Goal: Task Accomplishment & Management: Complete application form

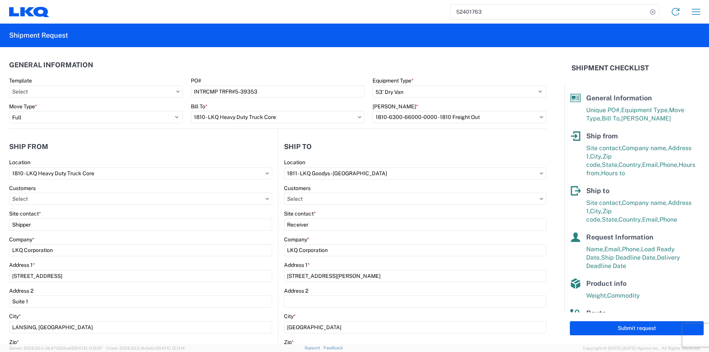
select select "STDV"
select select "FULL"
select select "IL"
select select "US"
select select "OH"
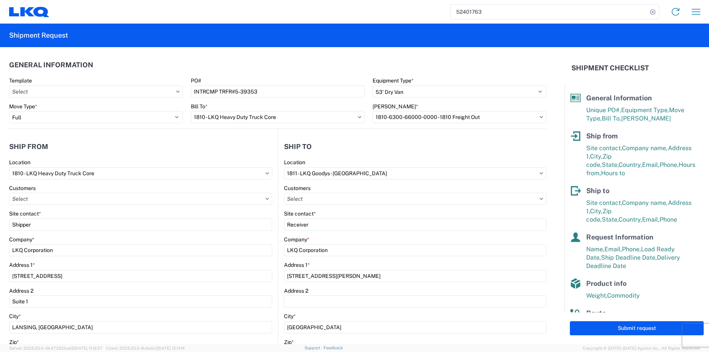
select select "US"
select select "LBS"
select select "IN"
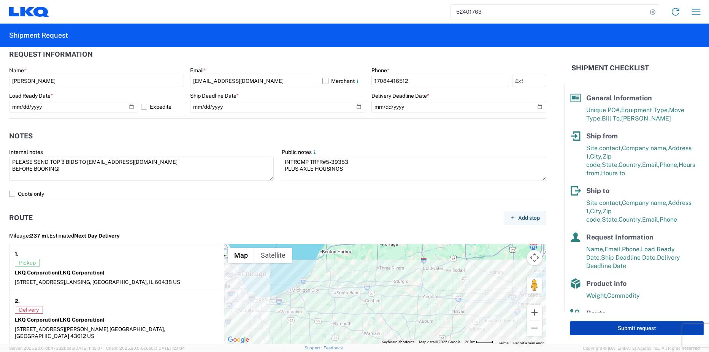
click at [628, 324] on button "Submit request" at bounding box center [637, 328] width 134 height 14
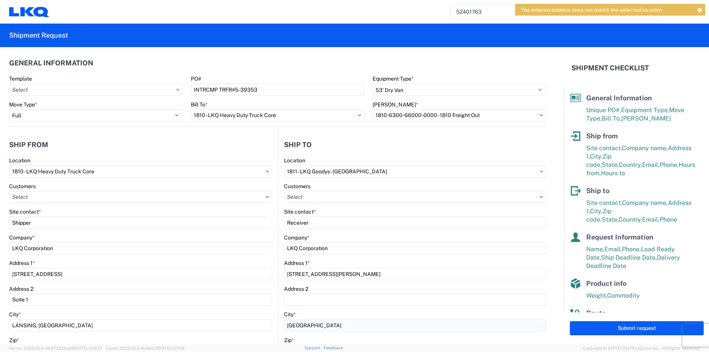
scroll to position [0, 0]
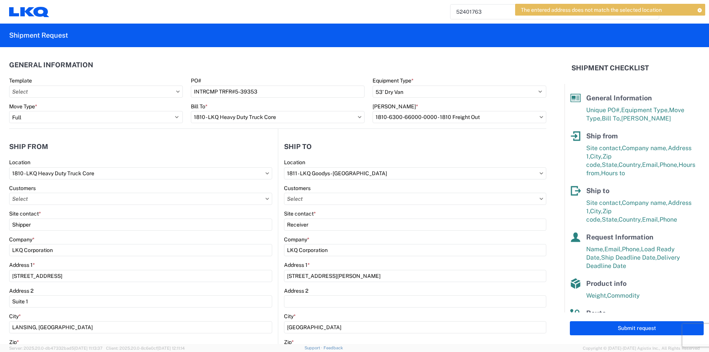
click at [358, 117] on icon at bounding box center [359, 117] width 3 height 2
click at [523, 135] on agx-shipment-stop-widget-v2 "Ship to 1811 Location 1811 - LKQ Goodys - Toledo Customers Site contact * Recei…" at bounding box center [412, 311] width 269 height 364
click at [358, 116] on icon at bounding box center [360, 117] width 4 height 2
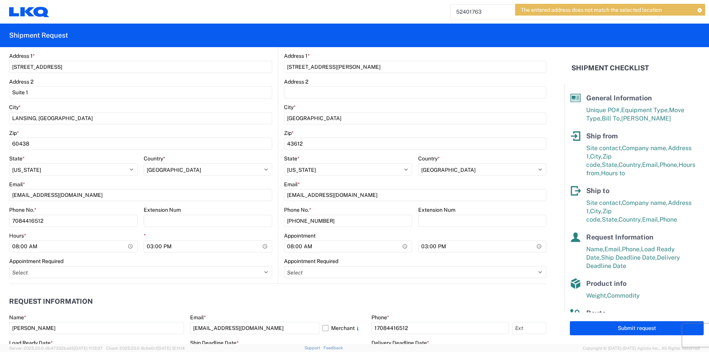
scroll to position [166, 0]
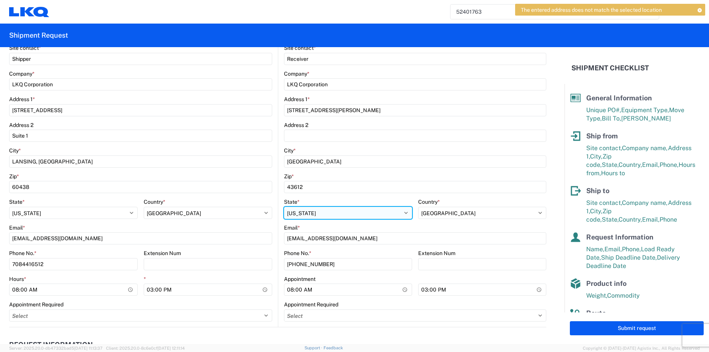
click at [325, 215] on select "Select [US_STATE] [US_STATE] [US_STATE] [US_STATE] Armed Forces Americas Armed …" at bounding box center [348, 213] width 128 height 12
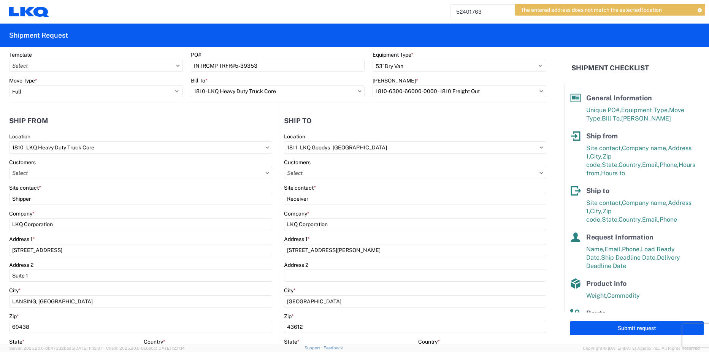
scroll to position [14, 0]
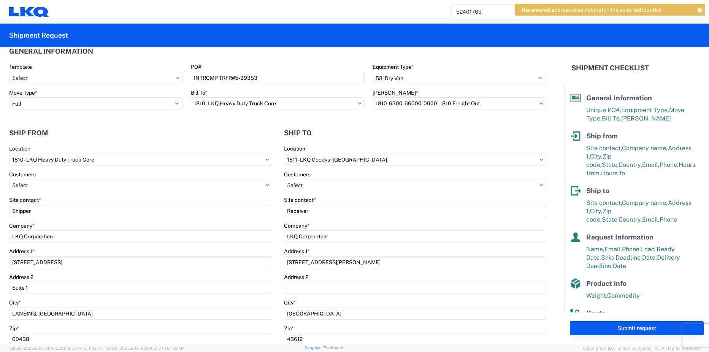
click at [358, 102] on icon at bounding box center [360, 103] width 4 height 2
drag, startPoint x: 357, startPoint y: 102, endPoint x: 436, endPoint y: 52, distance: 93.3
click at [436, 52] on header "General Information" at bounding box center [277, 51] width 537 height 17
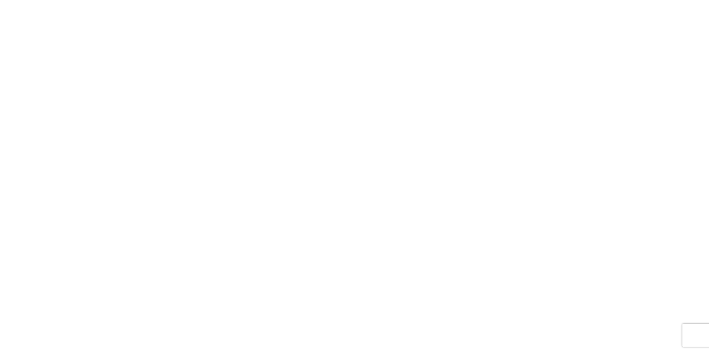
select select "FULL"
select select "LBS"
select select "IN"
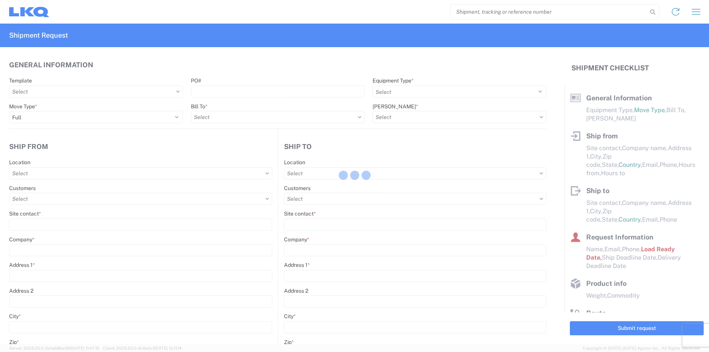
select select "STDV"
type input "Shipper"
type input "LKQ Corporation"
type input "[STREET_ADDRESS]"
type input "Suite 1"
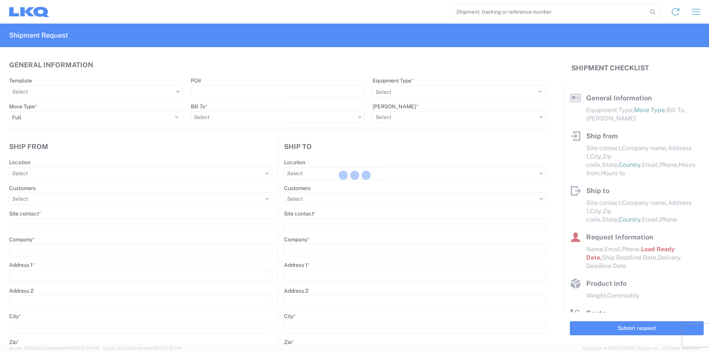
type input "LANSING, [GEOGRAPHIC_DATA]"
type input "60438"
select select
type input "[EMAIL_ADDRESS][DOMAIN_NAME]"
type input "7084416512"
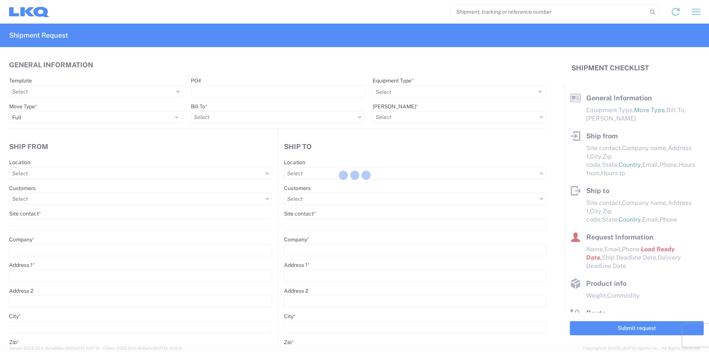
type input "08:00:00"
type input "15:00:00"
select select
type input "Receiver"
type input "LKQ Corporation"
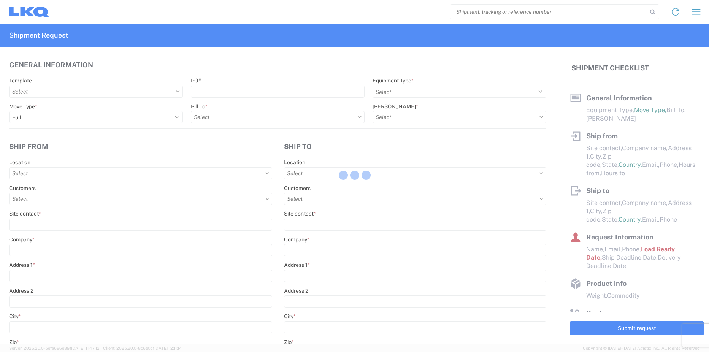
type input "[STREET_ADDRESS][PERSON_NAME]"
type input "[GEOGRAPHIC_DATA]"
type input "43612"
select select
type input "[PHONE_NUMBER]"
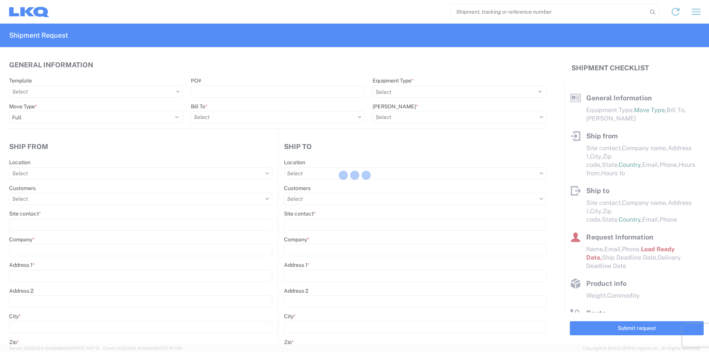
type input "08:00:00"
type input "15:00:00"
select select
type input "[PERSON_NAME]"
type input "[EMAIL_ADDRESS][DOMAIN_NAME]"
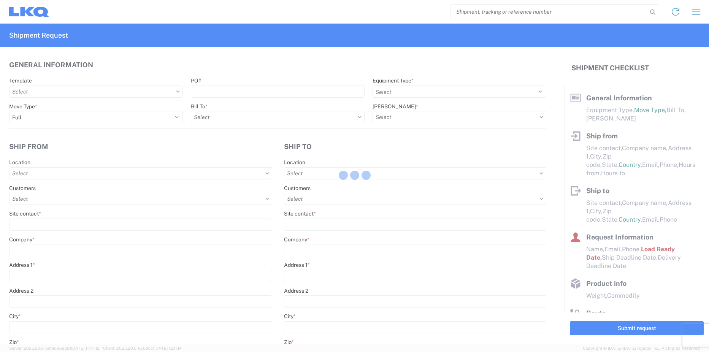
type input "17084416512"
type input "[DATE]"
type textarea "PLEASE SEND TOP 3 BIDS TO [EMAIL_ADDRESS][DOMAIN_NAME] BEFORE BOOKING!"
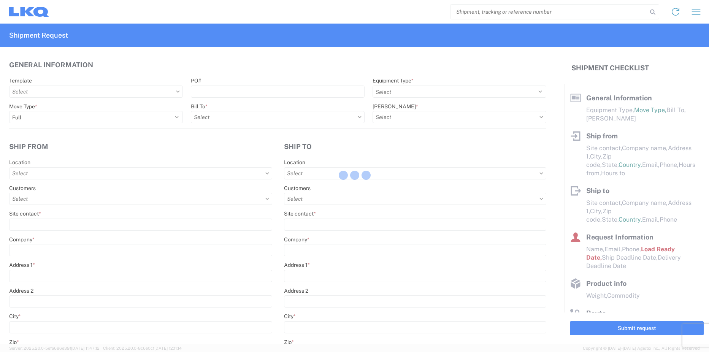
type input "42000"
type input "Engines, Transmissions"
type input "18"
type input "1"
type input "4"
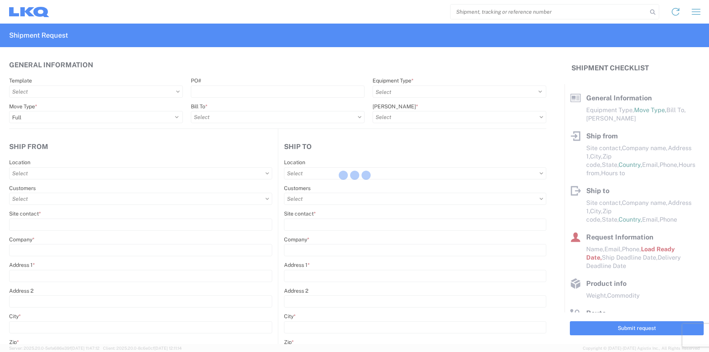
type input "0.67"
select select "FT"
select select
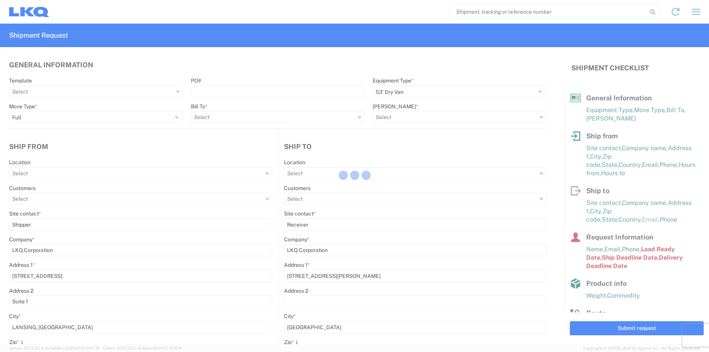
type input "1810 - LKQ Heavy Duty Truck Core"
type input "1810-6300-66000-0000 - 1810 Freight Out"
type input "1811 - LKQ Goodys - [GEOGRAPHIC_DATA]"
type input "1810 - LKQ Heavy Duty Truck Core"
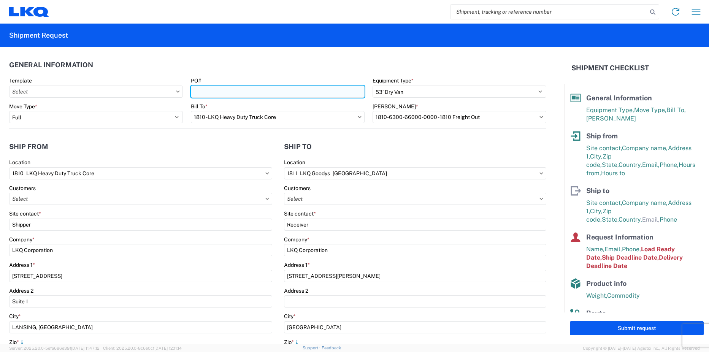
click at [242, 90] on input "PO#" at bounding box center [278, 92] width 174 height 12
type input "INTRCMP TRFR#5-39353"
select select
type input "[EMAIL_ADDRESS][DOMAIN_NAME]"
select select
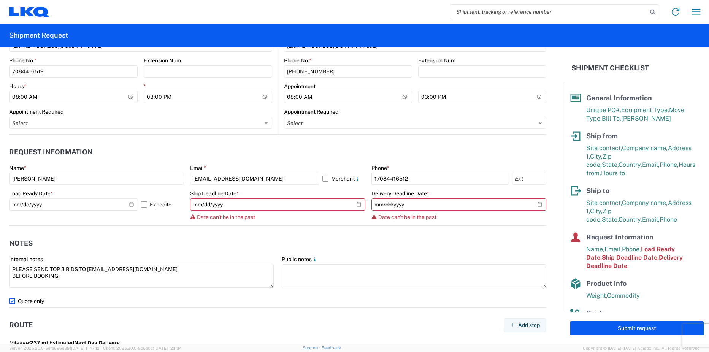
scroll to position [380, 0]
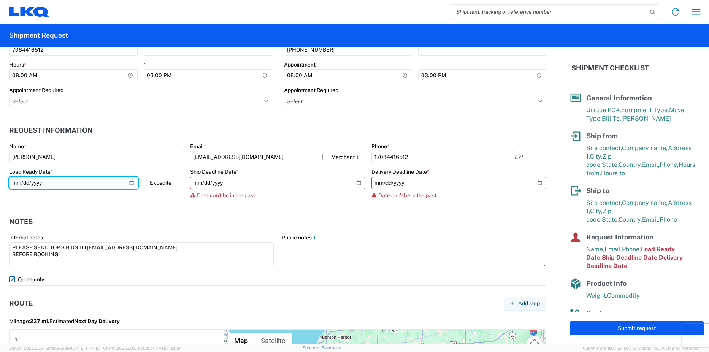
click at [131, 183] on input "[DATE]" at bounding box center [73, 183] width 129 height 12
type input "[DATE]"
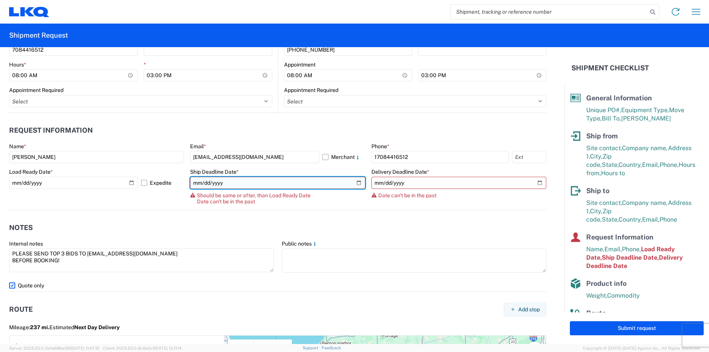
click at [357, 185] on input "[DATE]" at bounding box center [277, 183] width 175 height 12
type input "[DATE]"
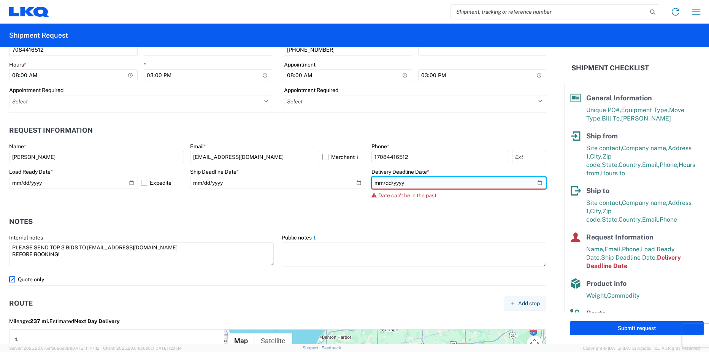
click at [531, 184] on input "[DATE]" at bounding box center [458, 183] width 175 height 12
type input "[DATE]"
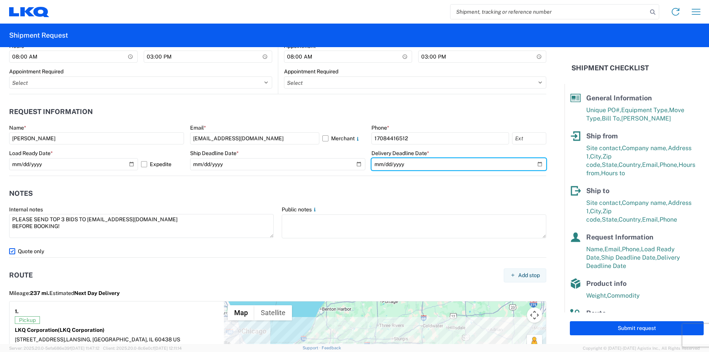
scroll to position [494, 0]
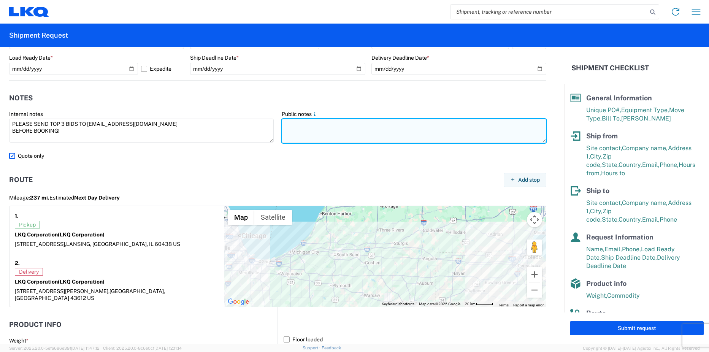
click at [288, 125] on textarea at bounding box center [414, 131] width 265 height 24
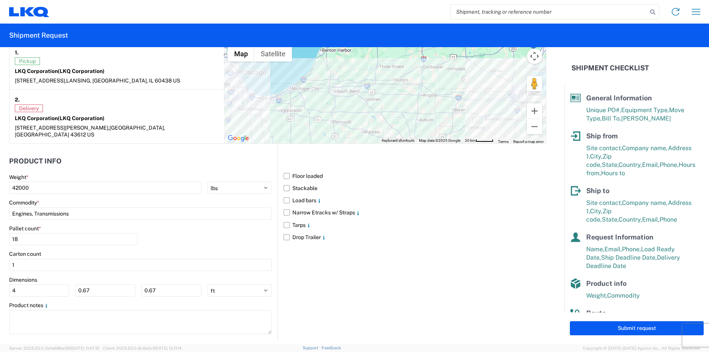
scroll to position [660, 0]
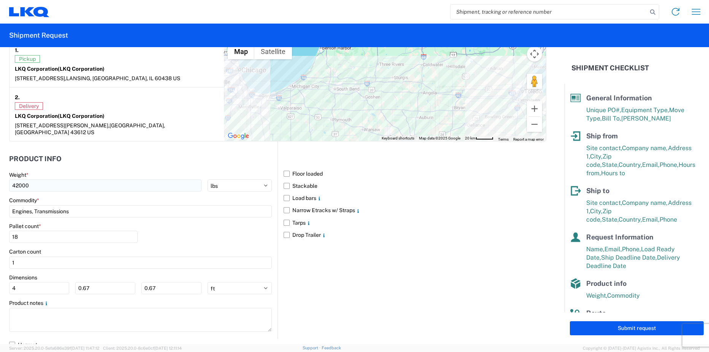
type textarea "INTRCMP TRFR#5-39353 PLUS AXLE HOUSINGS"
click at [19, 180] on input "42000" at bounding box center [105, 185] width 192 height 12
type input "44000"
drag, startPoint x: 44, startPoint y: 280, endPoint x: -4, endPoint y: 276, distance: 48.1
click at [0, 276] on html "Home Shipment request Shipment tracking Shipment Request General Information Te…" at bounding box center [354, 176] width 709 height 352
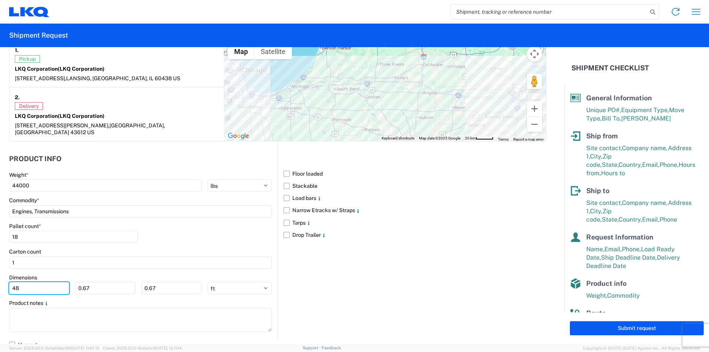
type input "48"
type input "40"
type input "48"
click at [250, 285] on select "ft in cm" at bounding box center [239, 288] width 64 height 12
select select "IN"
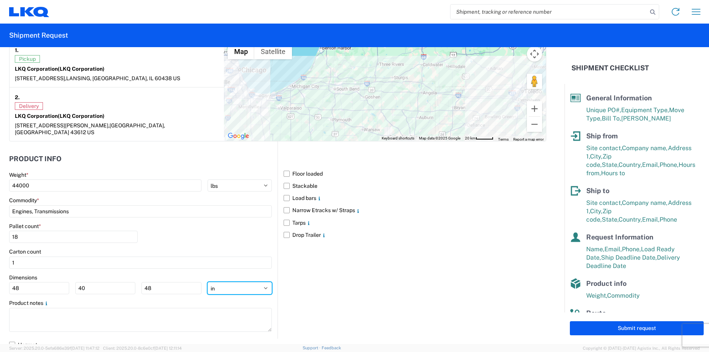
click at [207, 282] on select "ft in cm" at bounding box center [239, 288] width 64 height 12
type input "576"
type input "480"
type input "576"
drag, startPoint x: 49, startPoint y: 284, endPoint x: -4, endPoint y: 275, distance: 53.7
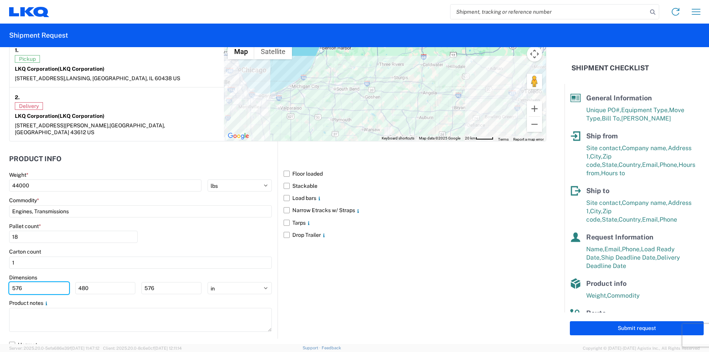
click at [0, 275] on html "Home Shipment request Shipment tracking Shipment Request General Information Te…" at bounding box center [354, 176] width 709 height 352
type input "48"
type input "40"
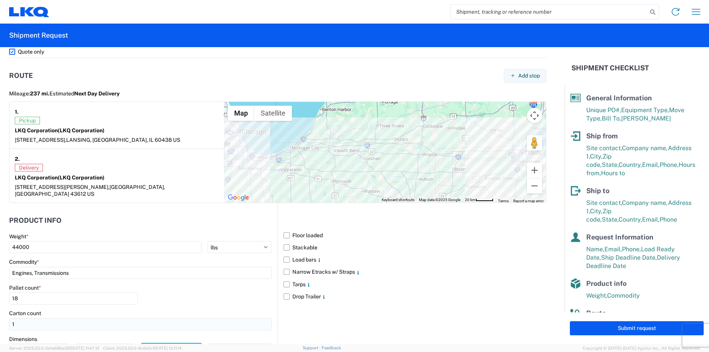
scroll to position [508, 0]
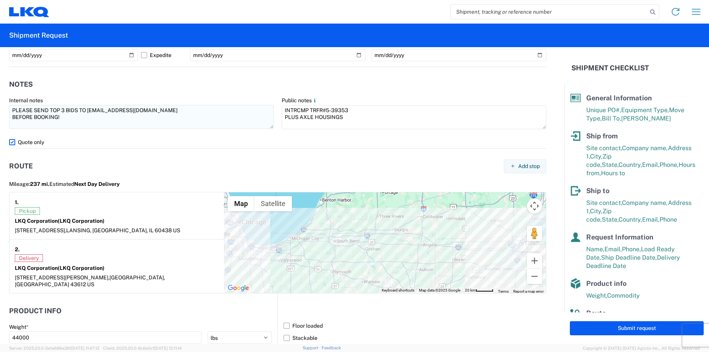
type input "48"
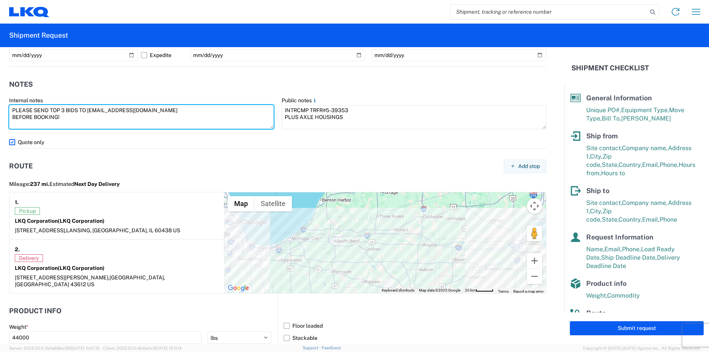
drag, startPoint x: 62, startPoint y: 116, endPoint x: -1, endPoint y: 101, distance: 65.2
click at [0, 101] on html "Home Shipment request Shipment tracking Shipment Request General Information Te…" at bounding box center [354, 176] width 709 height 352
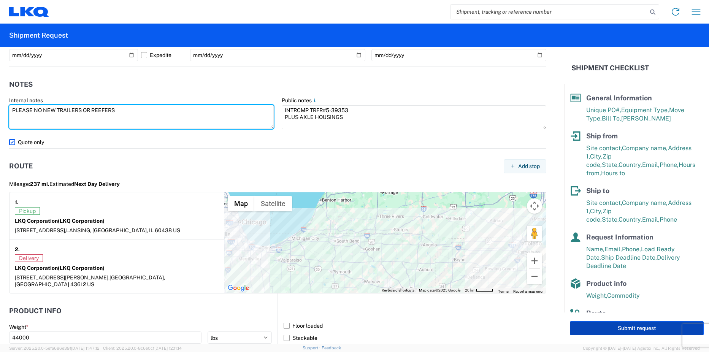
type textarea "PLEASE NO NEW TRAILERS OR REEFERS"
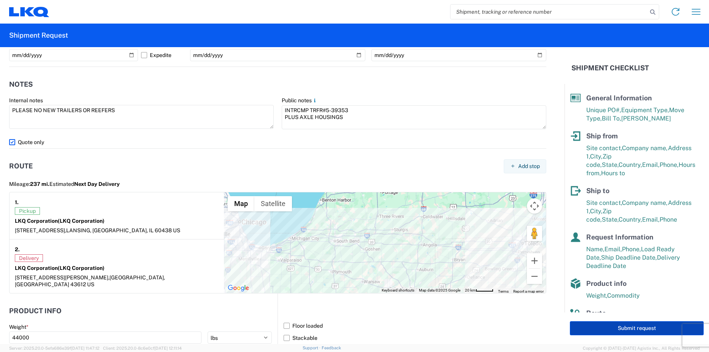
click at [616, 326] on button "Submit request" at bounding box center [637, 328] width 134 height 14
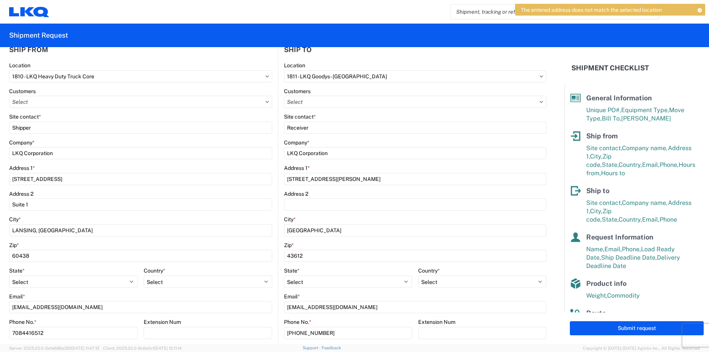
scroll to position [128, 0]
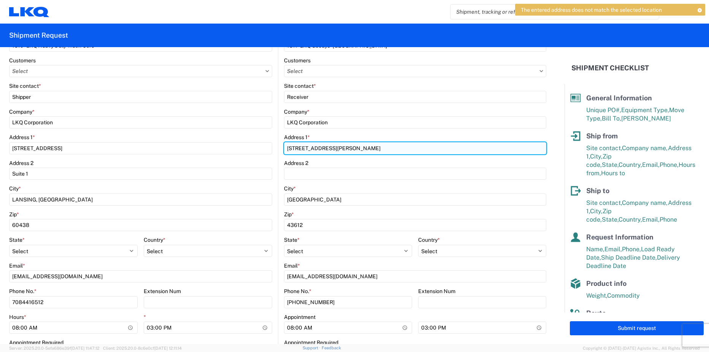
click at [356, 147] on input "[STREET_ADDRESS][PERSON_NAME]" at bounding box center [415, 148] width 263 height 12
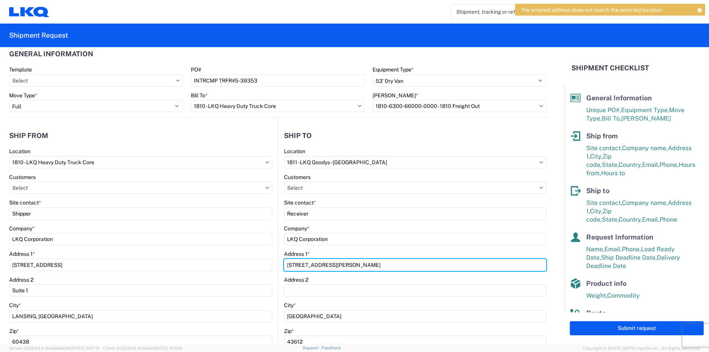
scroll to position [0, 0]
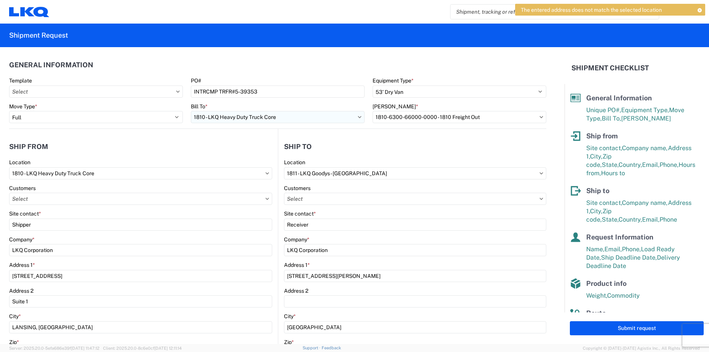
click at [269, 119] on input "1810 - LKQ Heavy Duty Truck Core" at bounding box center [278, 117] width 174 height 12
type input "1811"
click at [255, 149] on div "1811 - LKQ Goodys - [GEOGRAPHIC_DATA]" at bounding box center [257, 151] width 133 height 12
type input "1811 - LKQ Goodys - [GEOGRAPHIC_DATA]"
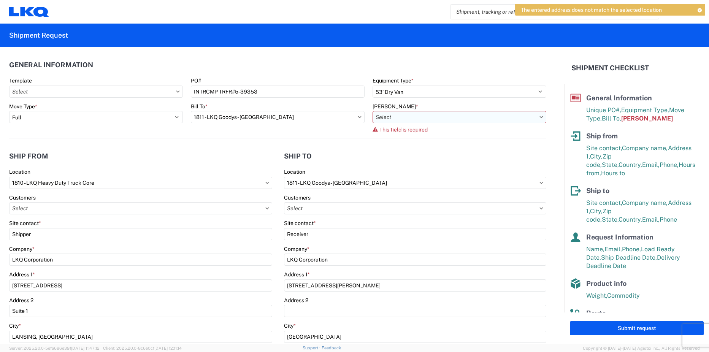
click at [411, 119] on input "text" at bounding box center [459, 117] width 174 height 12
click at [440, 155] on div "1811-1100-50180-0000 - 1811 Freight In - Heavy Truck" at bounding box center [437, 151] width 133 height 12
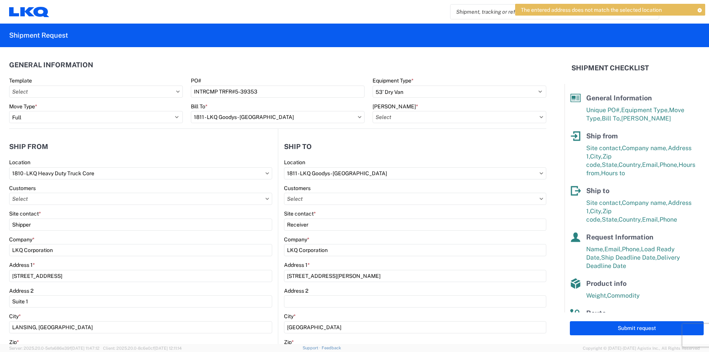
type input "1811-1100-50180-0000 - 1811 Freight In - Heavy Truck"
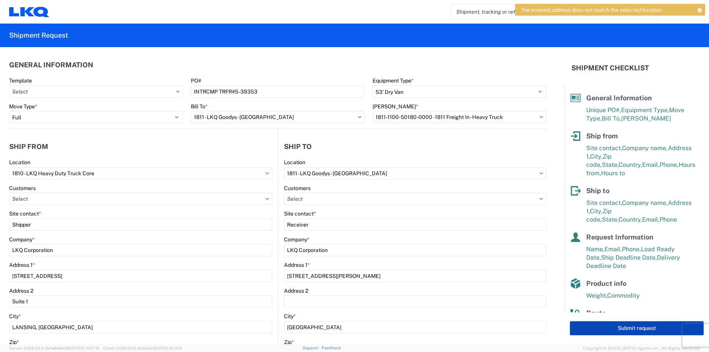
click at [632, 330] on button "Submit request" at bounding box center [637, 328] width 134 height 14
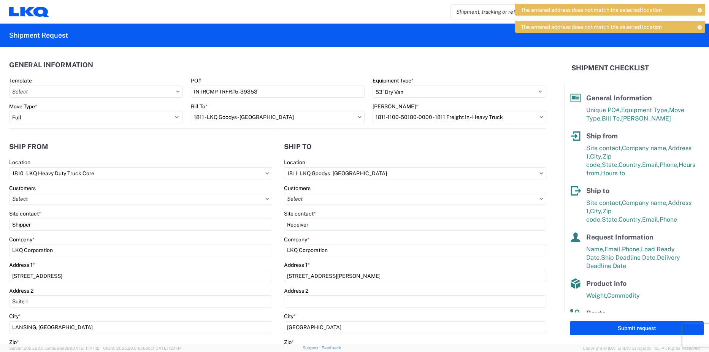
click at [634, 128] on div "General Information Unique PO#, Equipment Type, Move Type, Bill To, [PERSON_NAM…" at bounding box center [636, 112] width 133 height 38
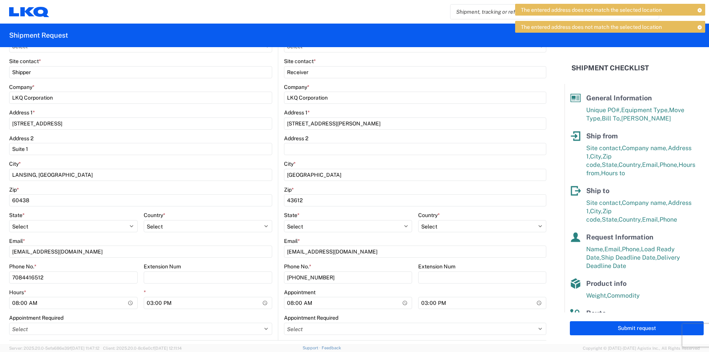
scroll to position [190, 0]
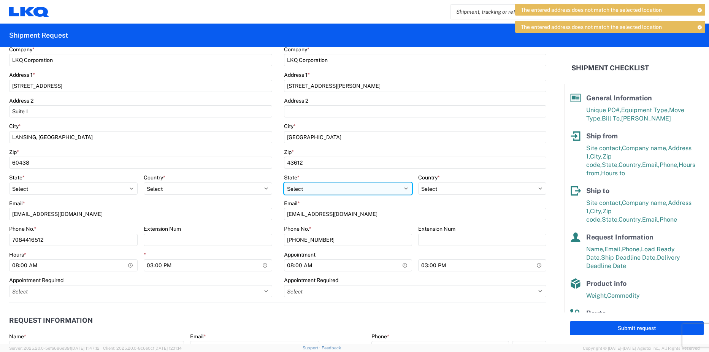
click at [372, 187] on select "Select [US_STATE] [US_STATE] [US_STATE] [US_STATE] Armed Forces Americas Armed …" at bounding box center [348, 188] width 128 height 12
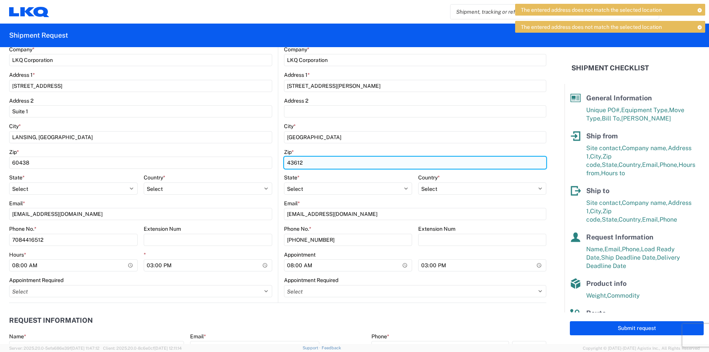
click at [357, 166] on input "43612" at bounding box center [415, 163] width 263 height 12
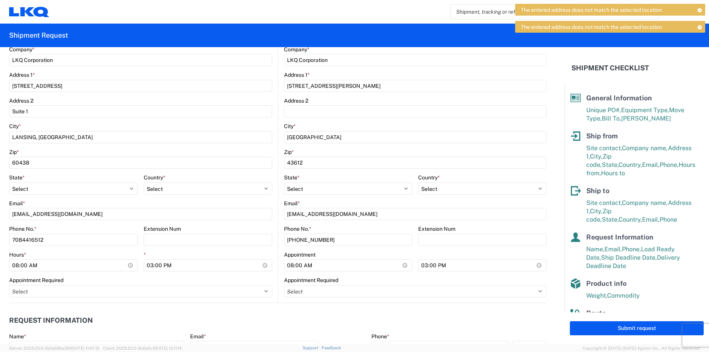
click at [392, 146] on agx-form-control-wrapper-v2 "City * [GEOGRAPHIC_DATA]" at bounding box center [415, 136] width 263 height 26
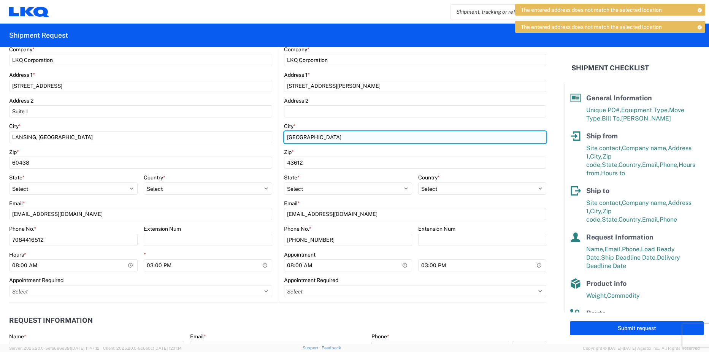
click at [389, 138] on input "[GEOGRAPHIC_DATA]" at bounding box center [415, 137] width 263 height 12
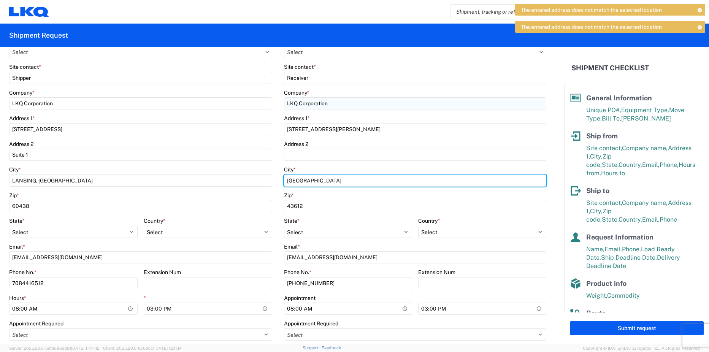
scroll to position [114, 0]
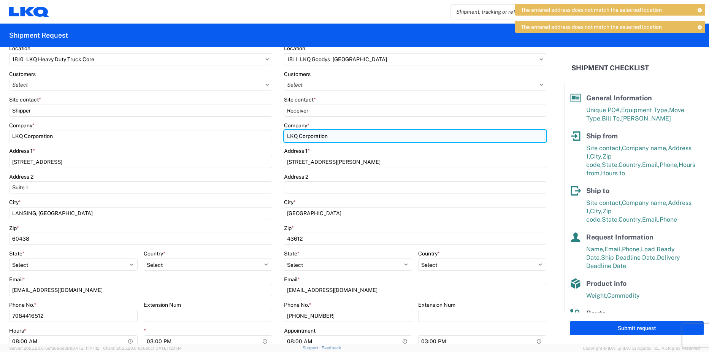
click at [367, 137] on input "LKQ Corporation" at bounding box center [415, 136] width 263 height 12
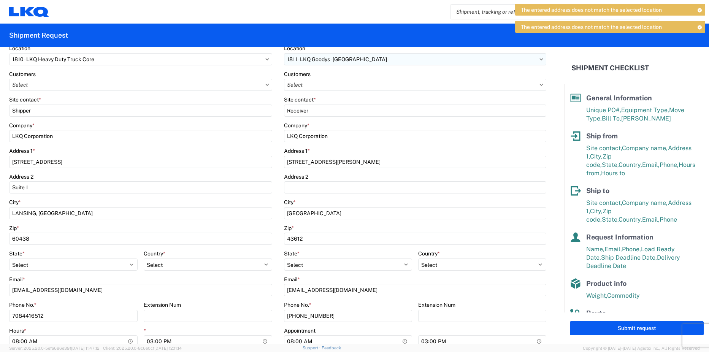
click at [337, 60] on input "1811 - LKQ Goodys - [GEOGRAPHIC_DATA]" at bounding box center [415, 59] width 263 height 12
type input "1811"
click at [324, 93] on div "1811 - LKQ Goodys - [GEOGRAPHIC_DATA]" at bounding box center [349, 93] width 133 height 12
select select "US"
type input "08:00"
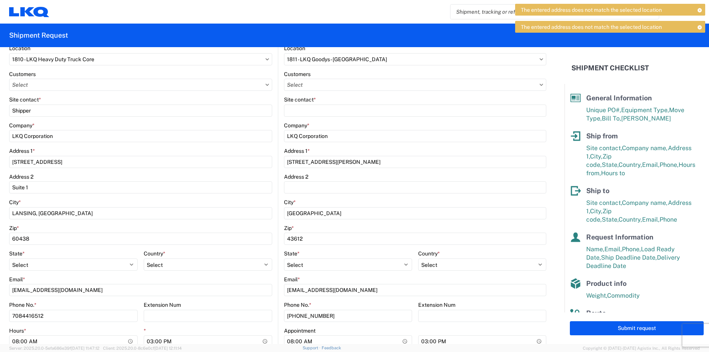
type input "16:30"
select select
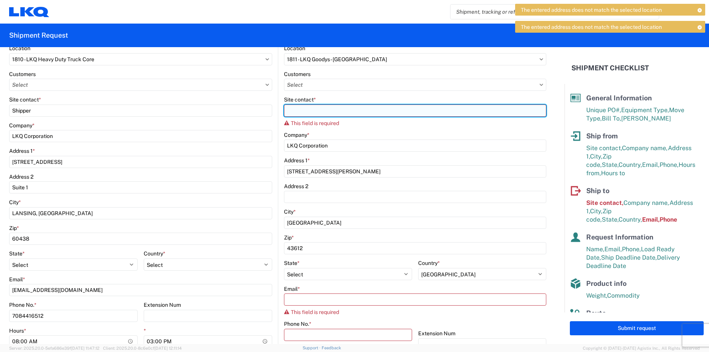
click at [291, 107] on input "Site contact *" at bounding box center [415, 111] width 263 height 12
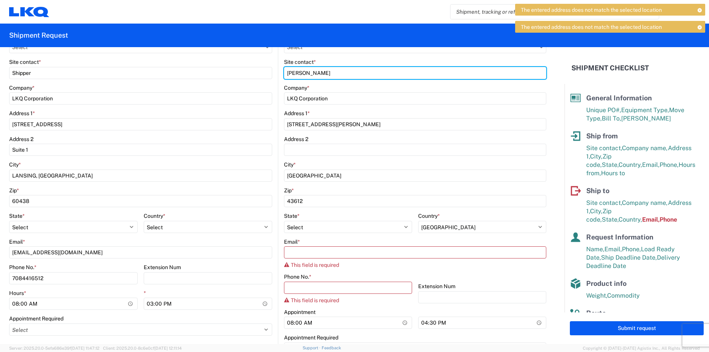
scroll to position [152, 0]
type input "[PERSON_NAME]"
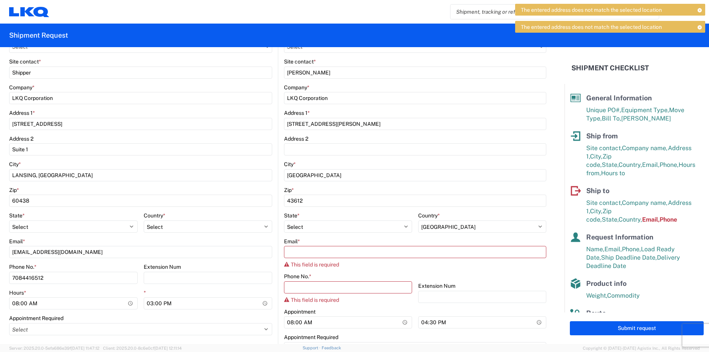
click at [303, 258] on div "Email * This field is required" at bounding box center [415, 253] width 263 height 30
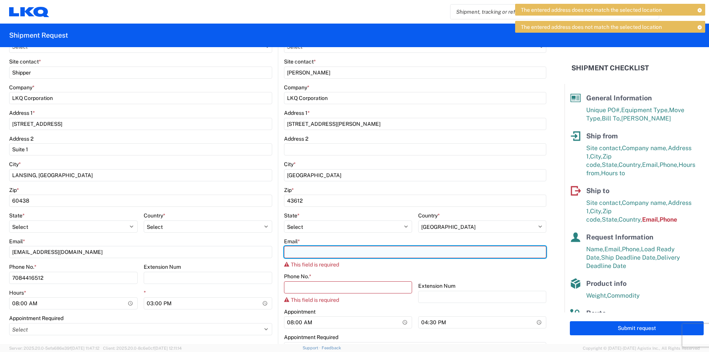
click at [305, 254] on input "Email *" at bounding box center [415, 252] width 263 height 12
type input "[EMAIL_ADDRESS][DOMAIN_NAME]"
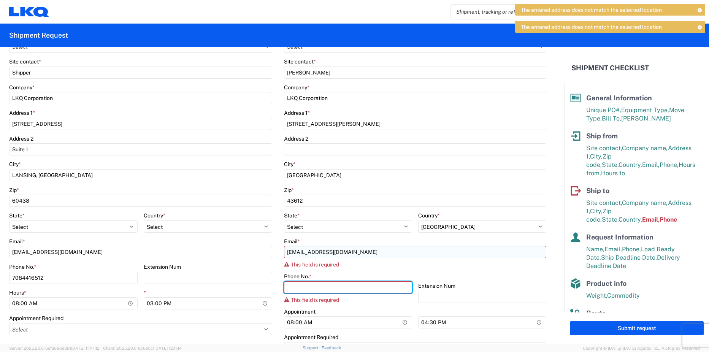
type input "[PHONE_NUMBER]"
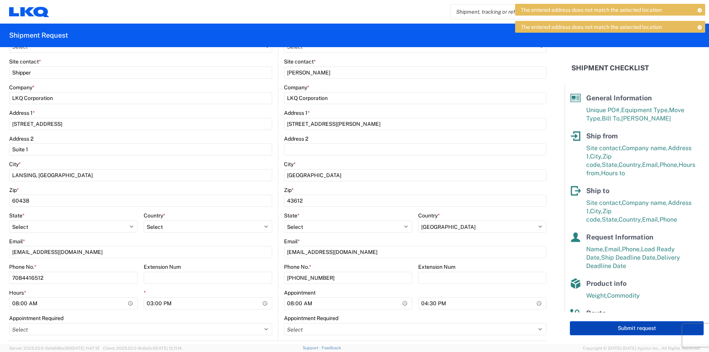
click at [606, 329] on button "Submit request" at bounding box center [637, 328] width 134 height 14
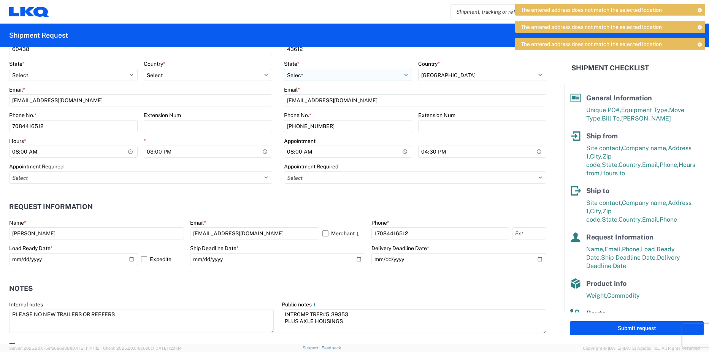
scroll to position [304, 0]
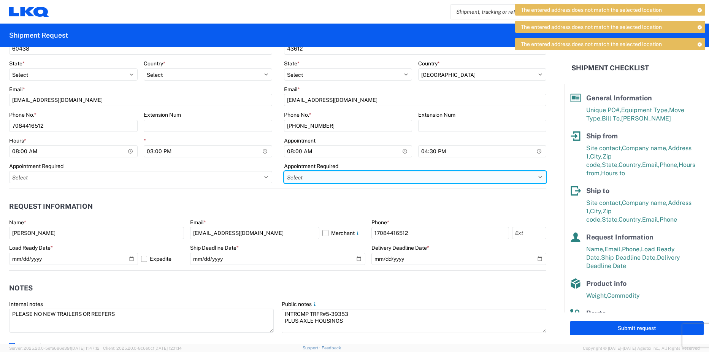
click at [329, 176] on select "Select Appt Required Appt Not Required Appt - First available" at bounding box center [415, 177] width 263 height 12
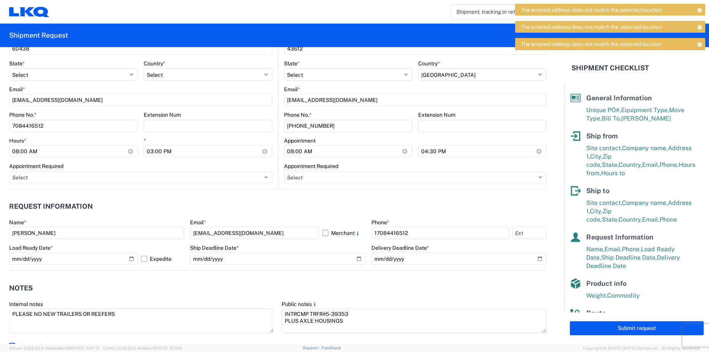
click at [332, 206] on header "Request Information" at bounding box center [277, 206] width 537 height 17
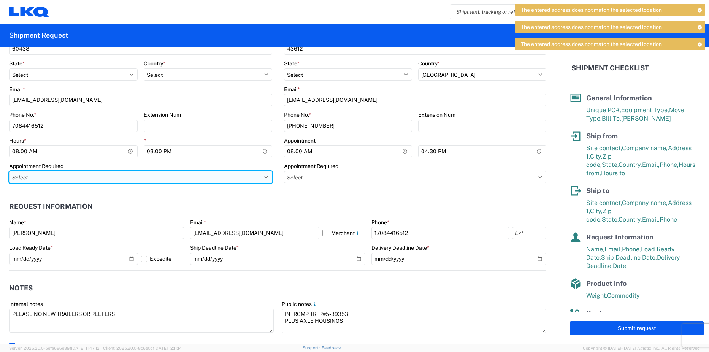
click at [139, 177] on select "Select Appt Required Appt Not Required Appt - First available" at bounding box center [140, 177] width 263 height 12
click at [145, 177] on select "Select Appt Required Appt Not Required Appt - First available" at bounding box center [140, 177] width 263 height 12
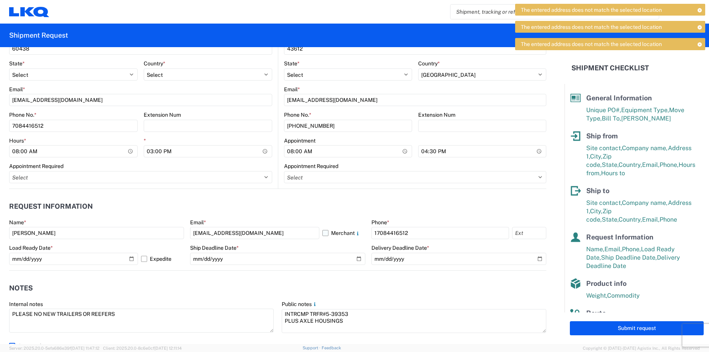
click at [355, 228] on label "Merchant" at bounding box center [343, 233] width 43 height 12
click at [0, 0] on input "Merchant" at bounding box center [0, 0] width 0 height 0
click at [322, 233] on label "Merchant" at bounding box center [343, 233] width 43 height 12
click at [0, 0] on input "Merchant" at bounding box center [0, 0] width 0 height 0
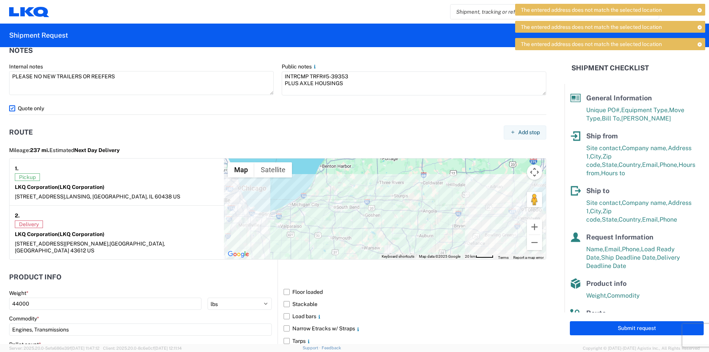
scroll to position [532, 0]
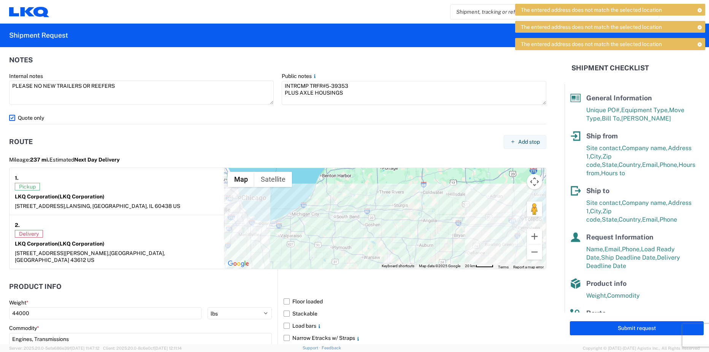
click at [13, 114] on label "Quote only" at bounding box center [277, 118] width 537 height 12
click at [0, 0] on input "Quote only" at bounding box center [0, 0] width 0 height 0
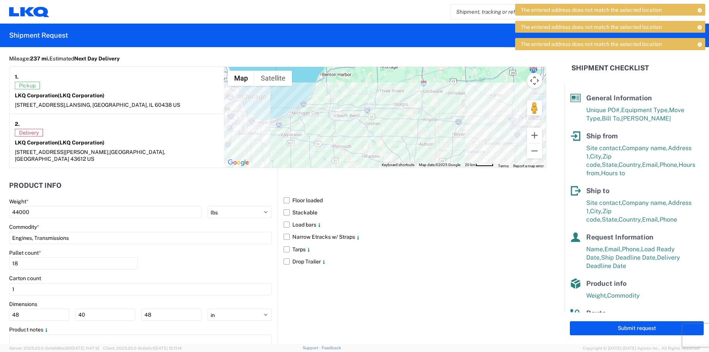
scroll to position [660, 0]
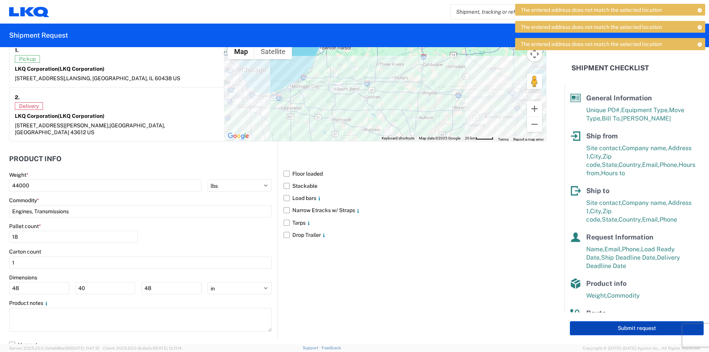
click at [622, 323] on button "Submit request" at bounding box center [637, 328] width 134 height 14
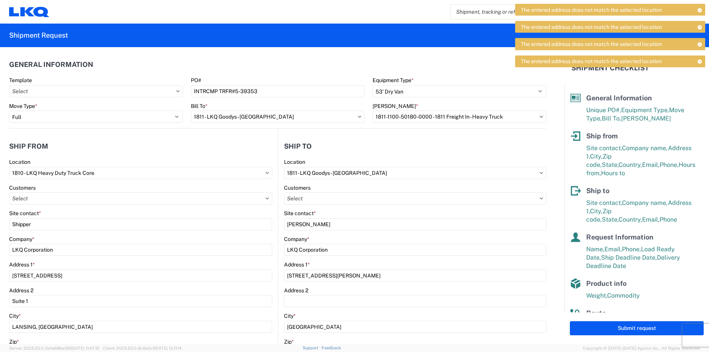
scroll to position [0, 0]
click at [40, 14] on icon at bounding box center [41, 12] width 16 height 10
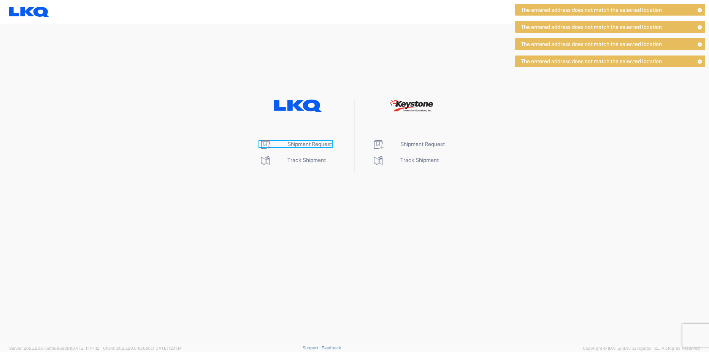
click at [320, 145] on span "Shipment Request" at bounding box center [309, 144] width 44 height 6
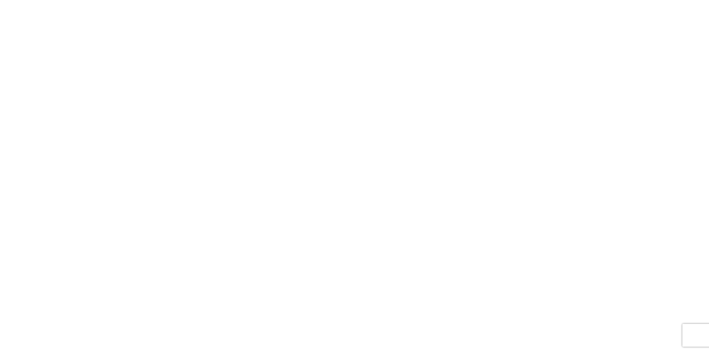
select select "FULL"
select select "LBS"
select select "IN"
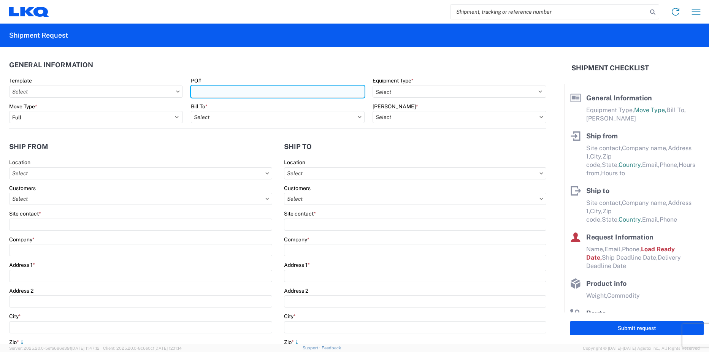
click at [215, 90] on input "PO#" at bounding box center [278, 92] width 174 height 12
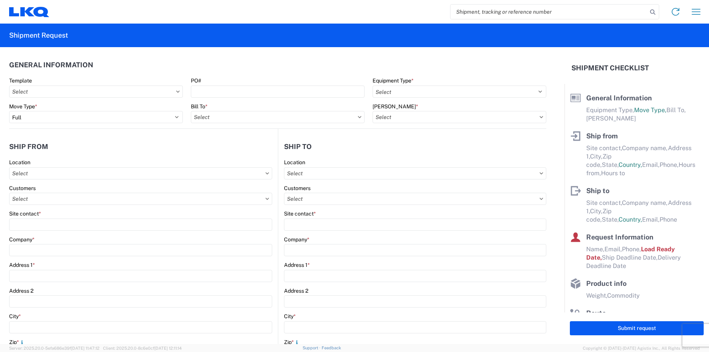
click at [278, 68] on header "General Information" at bounding box center [277, 64] width 537 height 17
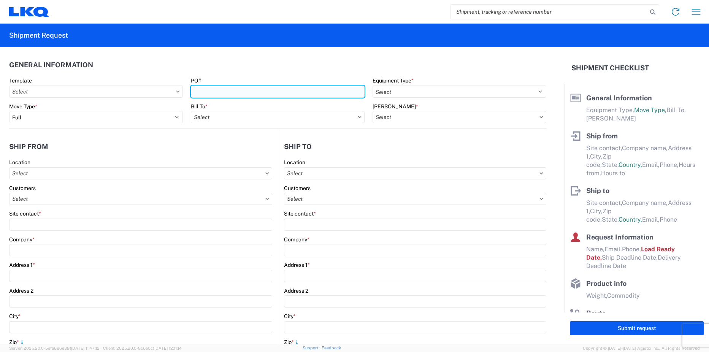
click at [268, 93] on input "PO#" at bounding box center [278, 92] width 174 height 12
click at [272, 89] on input "INTRCMP TRFR#5-393" at bounding box center [278, 92] width 174 height 12
type input "INTRCMP TRFR#5-39353"
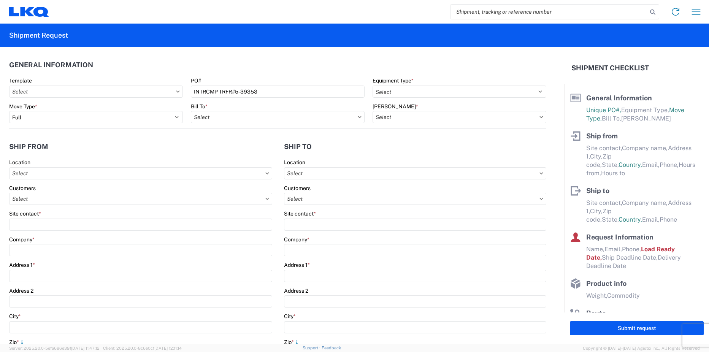
click at [335, 63] on header "General Information" at bounding box center [277, 64] width 537 height 17
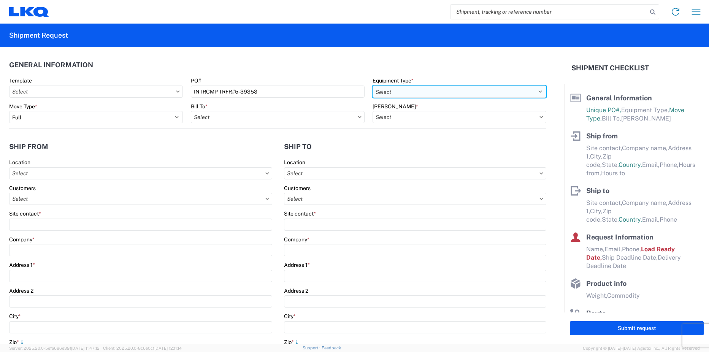
click at [388, 91] on select "Select 53’ Dry Van Flatbed Dropdeck (van) Lowboy (flatbed) Rail" at bounding box center [459, 92] width 174 height 12
select select "STDV"
click at [372, 86] on select "Select 53’ Dry Van Flatbed Dropdeck (van) Lowboy (flatbed) Rail" at bounding box center [459, 92] width 174 height 12
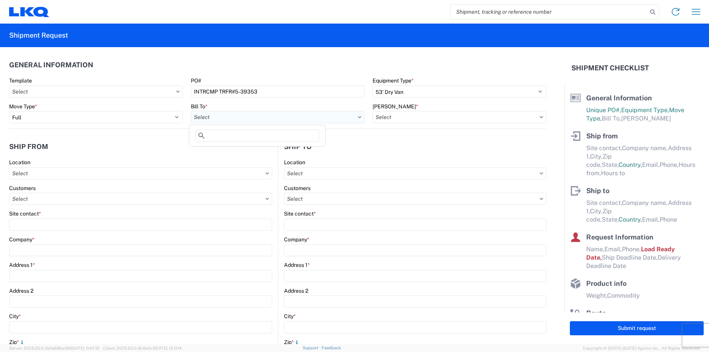
click at [281, 111] on input "text" at bounding box center [278, 117] width 174 height 12
type input "1811"
click at [258, 148] on div "1811 - LKQ Goodys - [GEOGRAPHIC_DATA]" at bounding box center [257, 151] width 133 height 12
type input "1811 - LKQ Goodys - [GEOGRAPHIC_DATA]"
click at [430, 120] on input "text" at bounding box center [459, 117] width 174 height 12
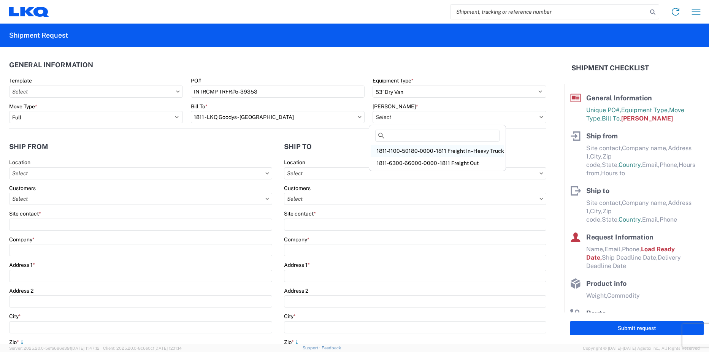
click at [415, 152] on div "1811-1100-50180-0000 - 1811 Freight In - Heavy Truck" at bounding box center [437, 151] width 133 height 12
type input "1811-1100-50180-0000 - 1811 Freight In - Heavy Truck"
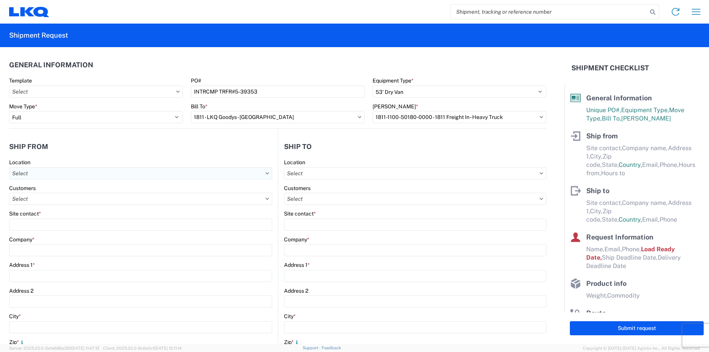
click at [78, 176] on input "text" at bounding box center [140, 173] width 263 height 12
type input "1810"
click at [79, 206] on div "1810 - LKQ Heavy Duty Truck Core" at bounding box center [77, 207] width 133 height 12
type input "1810 - LKQ Heavy Duty Truck Core"
type input "LKQ Corporation"
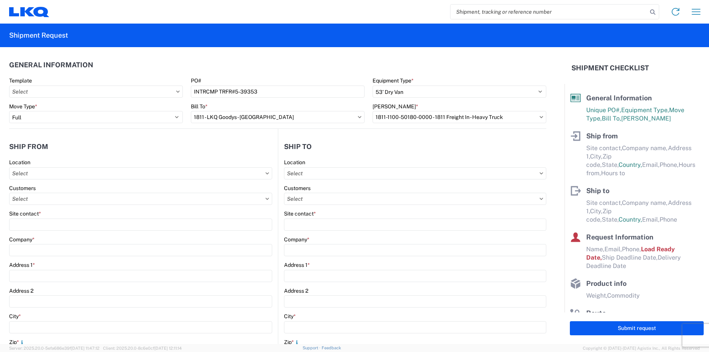
type input "16801 Exchange Avenue Suite 1"
type input "Lansing"
type input "60438"
select select "IL"
select select "US"
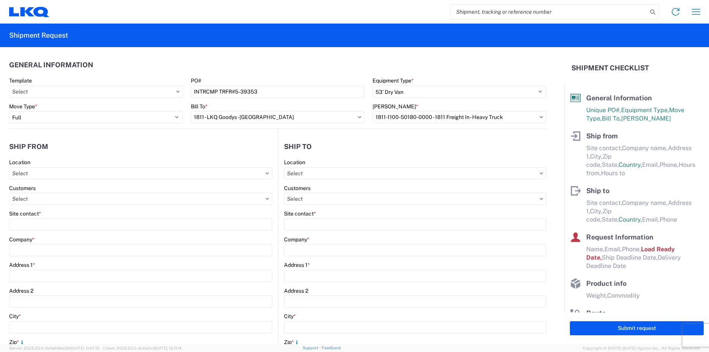
type input "07:30"
type input "17:00"
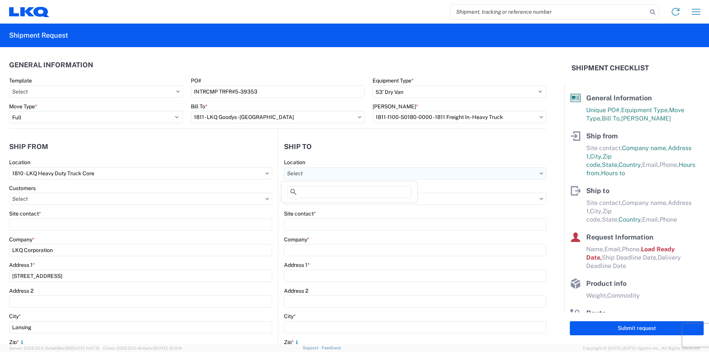
click at [337, 178] on input "text" at bounding box center [415, 173] width 263 height 12
type input "1811"
click at [330, 204] on div "1811 - LKQ Goodys - [GEOGRAPHIC_DATA]" at bounding box center [349, 207] width 133 height 12
type input "1811 - LKQ Goodys - [GEOGRAPHIC_DATA]"
type input "LKQ Corporation"
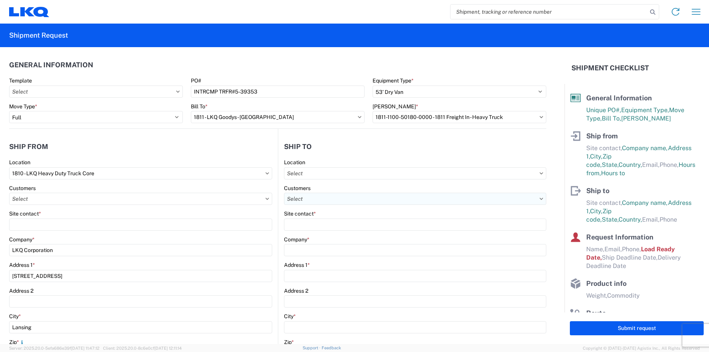
type input "[STREET_ADDRESS][PERSON_NAME]"
type input "[GEOGRAPHIC_DATA]"
type input "43612"
select select
select select "US"
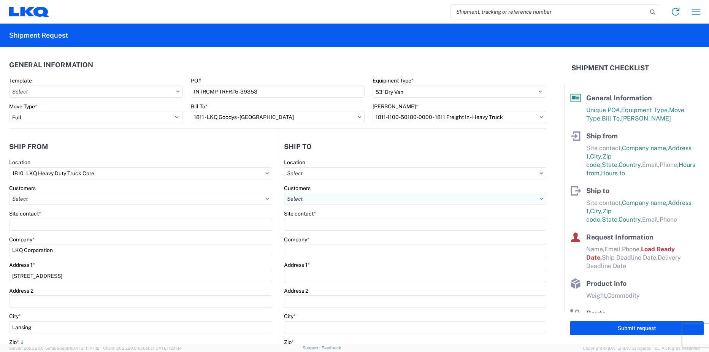
type input "08:00"
type input "16:30"
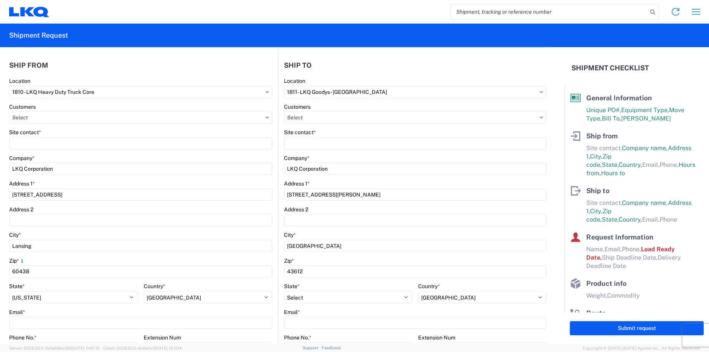
scroll to position [114, 0]
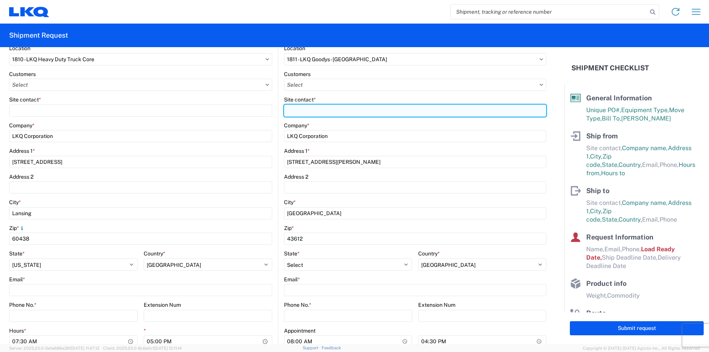
click at [303, 107] on input "Site contact *" at bounding box center [415, 111] width 263 height 12
type input "[PERSON_NAME]"
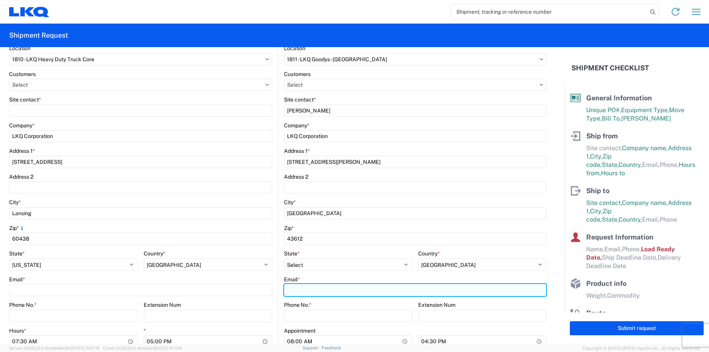
click at [293, 288] on input "Email *" at bounding box center [415, 290] width 263 height 12
type input "[EMAIL_ADDRESS][DOMAIN_NAME]"
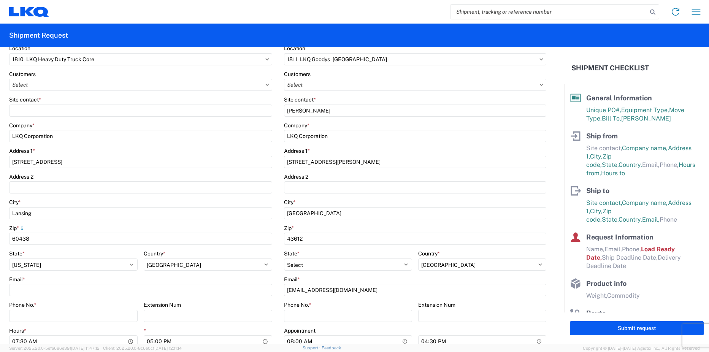
click at [258, 302] on div "Extension Num" at bounding box center [208, 304] width 128 height 7
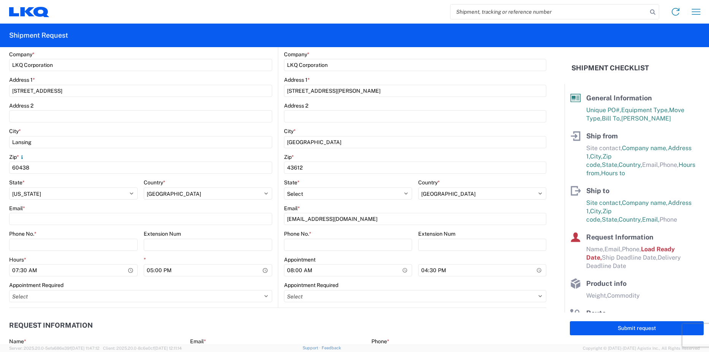
scroll to position [228, 0]
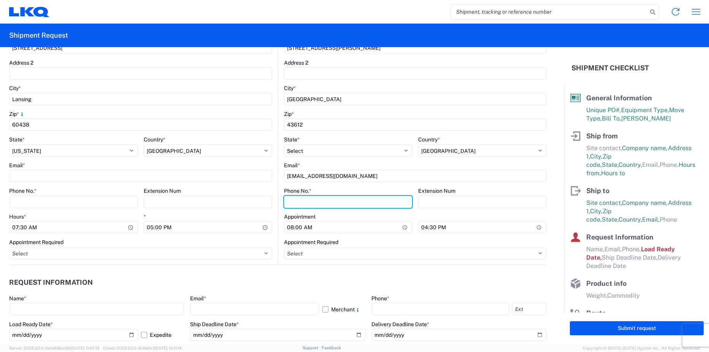
click at [293, 203] on input "Phone No. *" at bounding box center [348, 202] width 128 height 12
type input "4194818500"
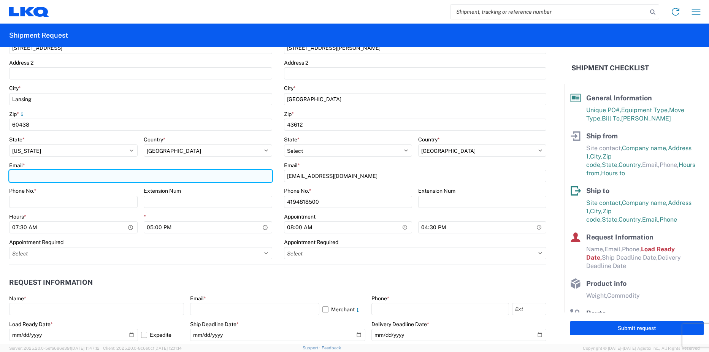
click at [49, 176] on input "Email *" at bounding box center [140, 176] width 263 height 12
type input "[EMAIL_ADDRESS][DOMAIN_NAME]"
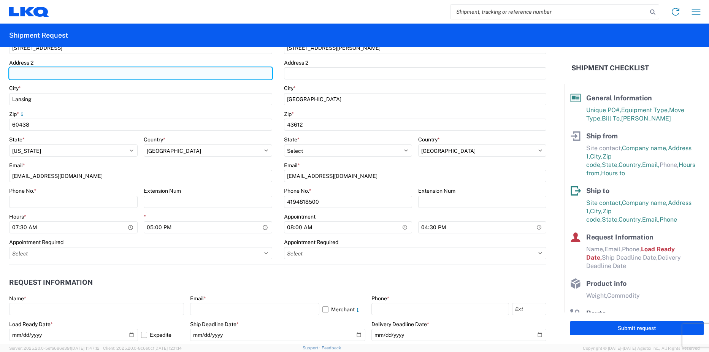
click at [52, 76] on input "Address 2" at bounding box center [140, 73] width 263 height 12
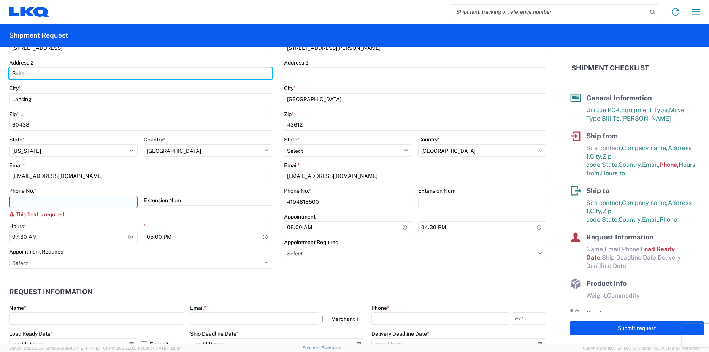
type input "Suite 1"
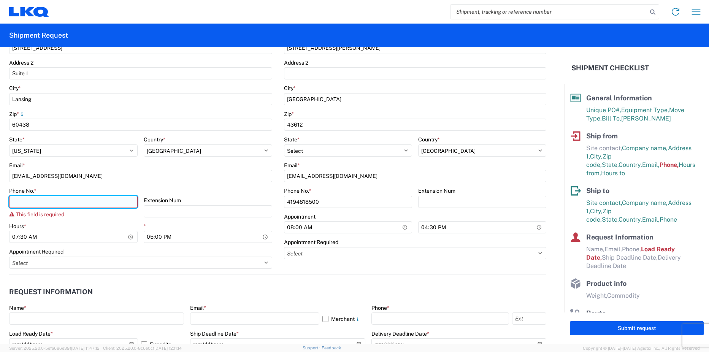
click at [103, 201] on input "Phone No. *" at bounding box center [73, 202] width 128 height 12
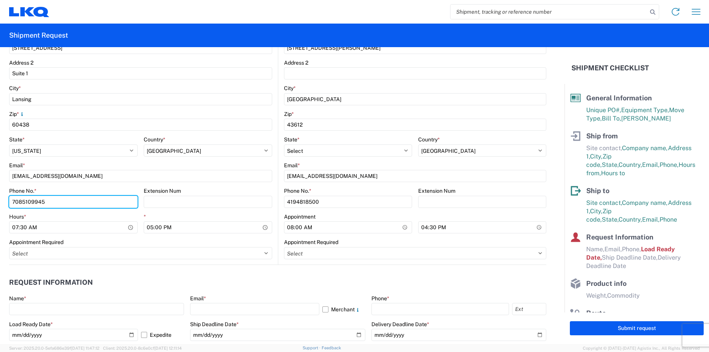
type input "7085109945"
click at [251, 242] on div "Appointment Required" at bounding box center [140, 242] width 263 height 7
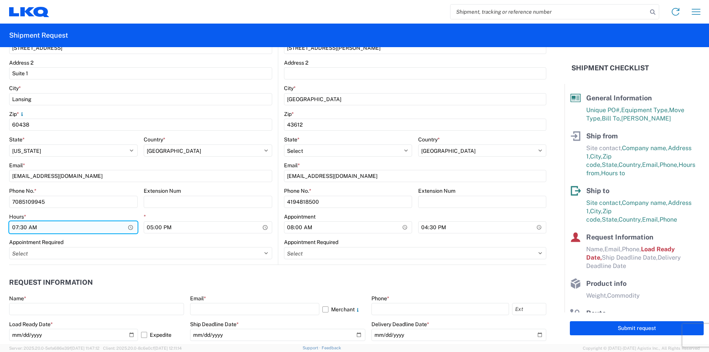
click at [16, 228] on input "07:30" at bounding box center [73, 227] width 128 height 12
type input "08:00"
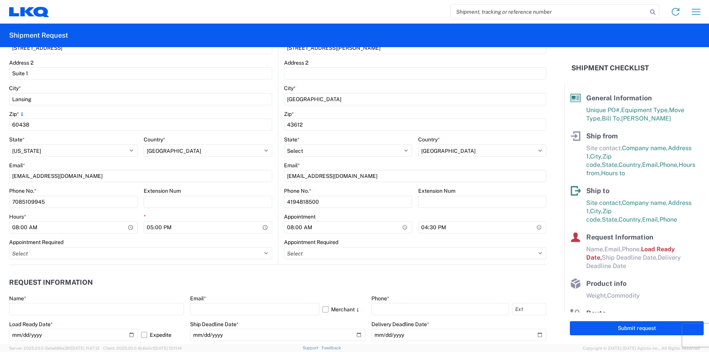
click at [142, 226] on div "Hours * 08:00 * 17:00" at bounding box center [140, 226] width 263 height 26
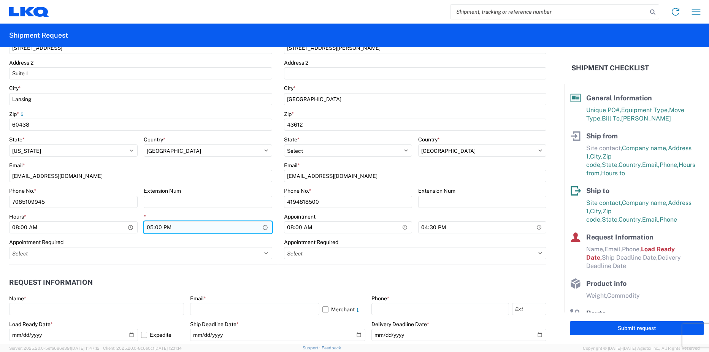
click at [146, 225] on input "17:00" at bounding box center [208, 227] width 128 height 12
type input "15:00"
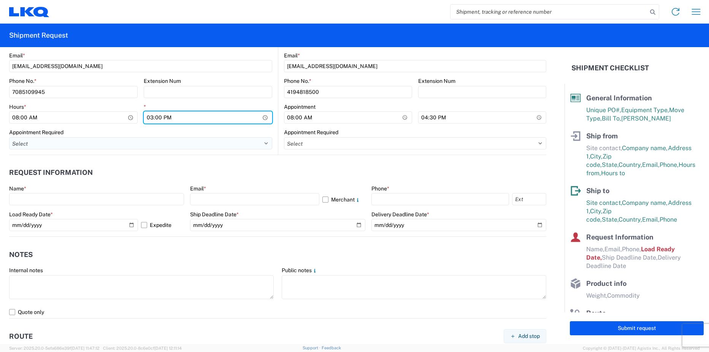
scroll to position [342, 0]
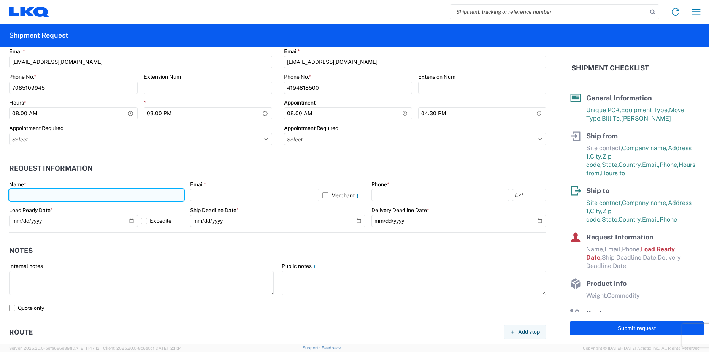
click at [96, 198] on input "text" at bounding box center [96, 195] width 175 height 12
type input "[PERSON_NAME]"
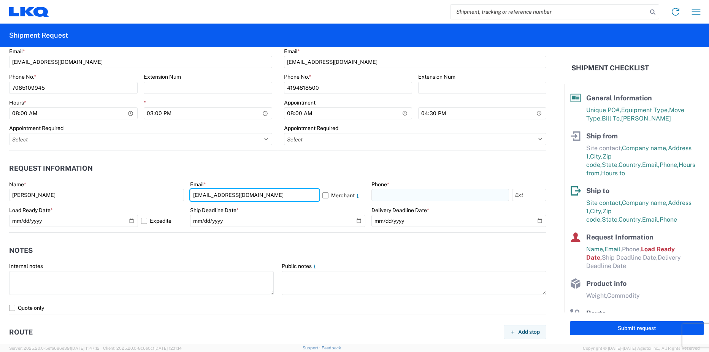
type input "[EMAIL_ADDRESS][DOMAIN_NAME]"
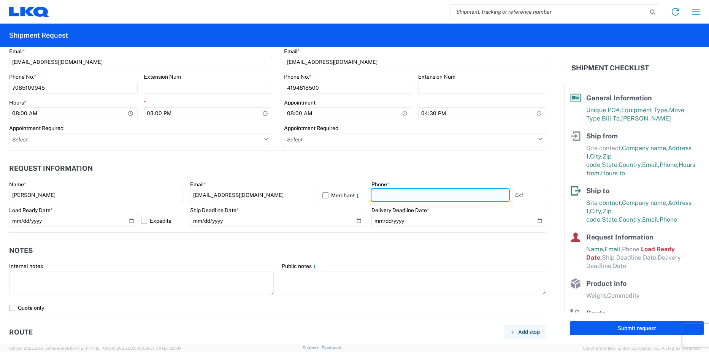
click at [375, 192] on input "text" at bounding box center [440, 195] width 138 height 12
type input "7085109945"
click at [143, 219] on label "Expedite" at bounding box center [162, 221] width 43 height 12
click at [0, 0] on input "Expedite" at bounding box center [0, 0] width 0 height 0
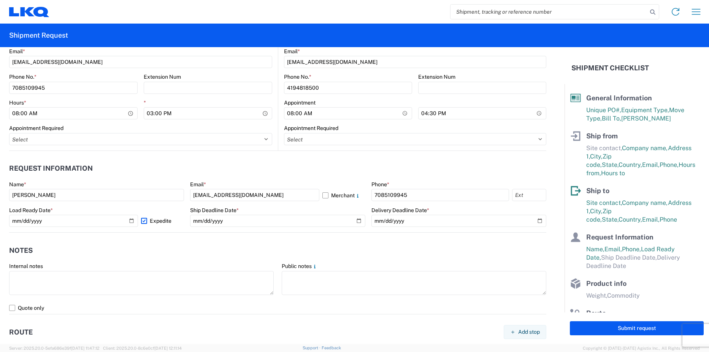
click at [143, 219] on label "Expedite" at bounding box center [162, 221] width 43 height 12
click at [0, 0] on input "Expedite" at bounding box center [0, 0] width 0 height 0
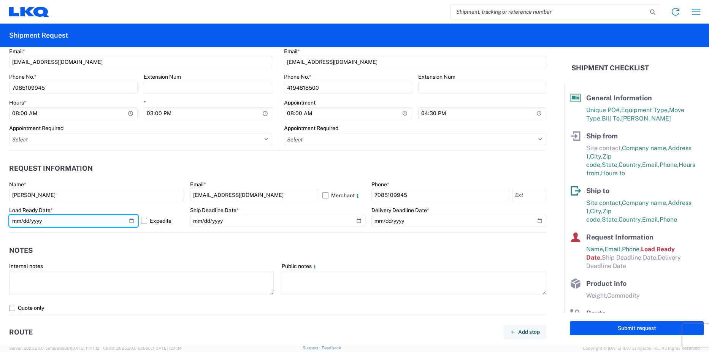
click at [131, 219] on input "[DATE]" at bounding box center [73, 221] width 129 height 12
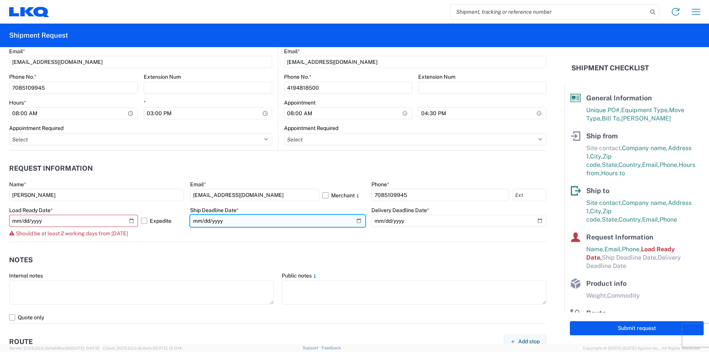
click at [354, 217] on input "date" at bounding box center [277, 221] width 175 height 12
click at [355, 220] on input "date" at bounding box center [277, 221] width 175 height 12
type input "[DATE]"
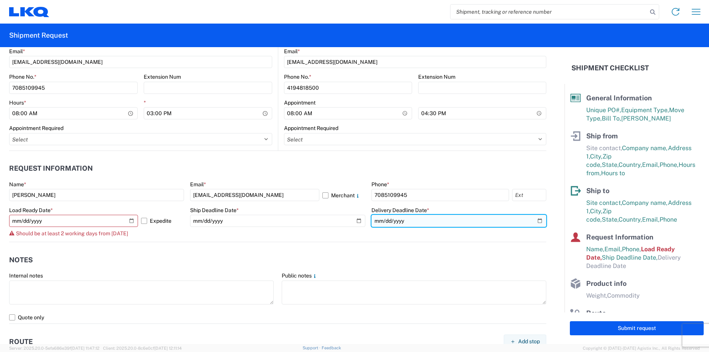
click at [534, 219] on input "date" at bounding box center [458, 221] width 175 height 12
type input "[DATE]"
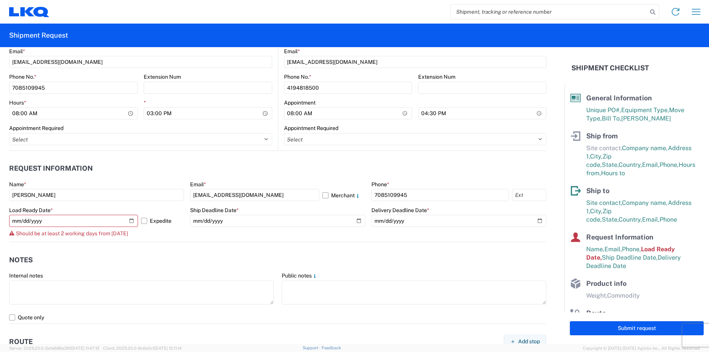
click at [288, 237] on agx-form-control-wrapper-v2 "Ship Deadline Date * 2025-10-09" at bounding box center [277, 224] width 175 height 35
click at [138, 220] on div "2025-10-09 Expedite" at bounding box center [96, 221] width 175 height 12
click at [141, 220] on label "Expedite" at bounding box center [162, 221] width 43 height 12
click at [0, 0] on input "Expedite" at bounding box center [0, 0] width 0 height 0
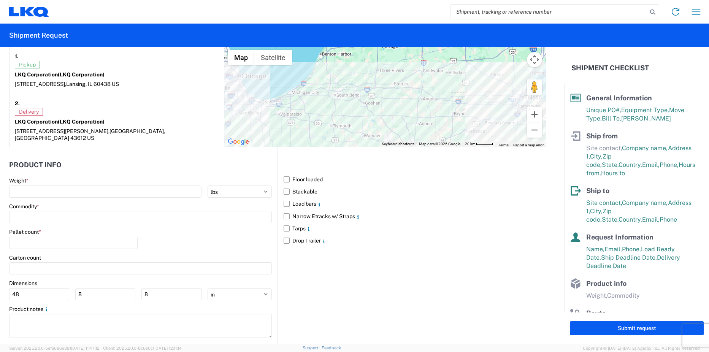
scroll to position [660, 0]
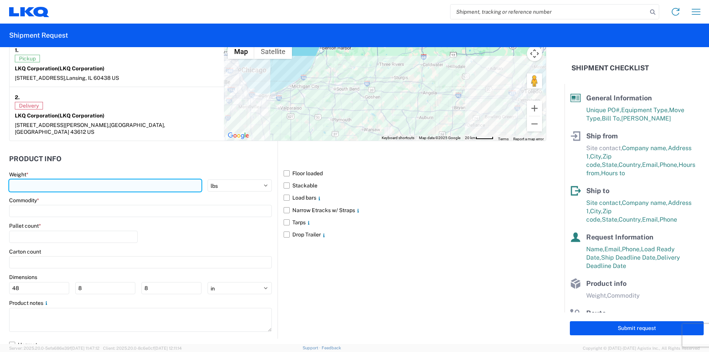
click at [37, 179] on input "number" at bounding box center [105, 185] width 192 height 12
type input "44000"
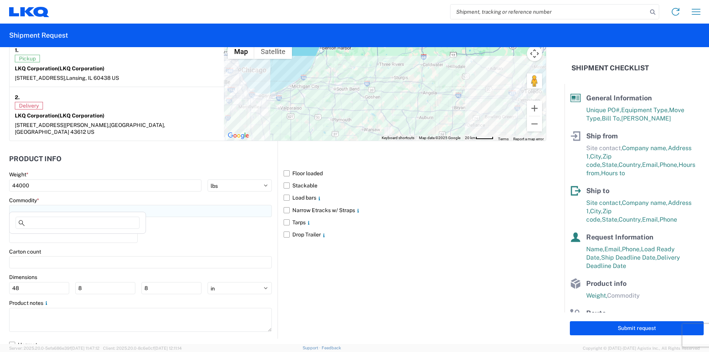
click at [45, 206] on input at bounding box center [140, 211] width 263 height 12
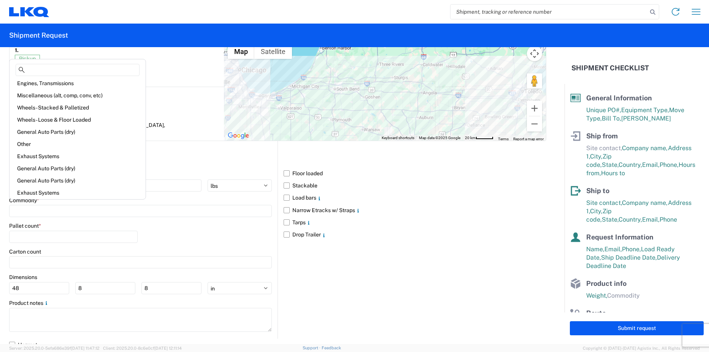
scroll to position [12, 0]
click at [24, 145] on div "Other" at bounding box center [77, 146] width 133 height 12
type input "Other"
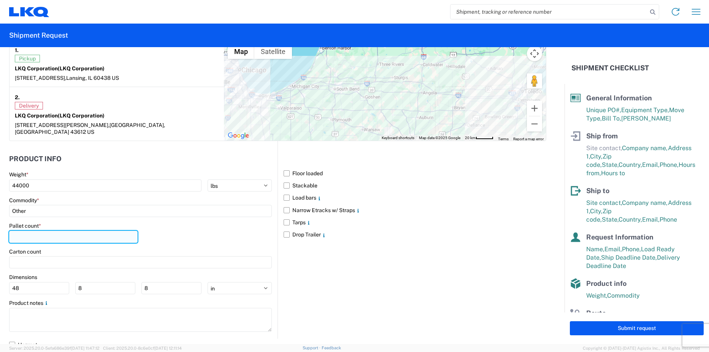
click at [35, 231] on input "number" at bounding box center [73, 237] width 128 height 12
type input "20"
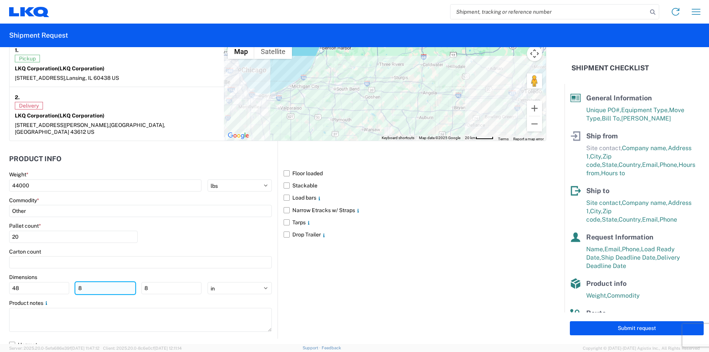
click at [97, 282] on input "8" at bounding box center [105, 288] width 60 height 12
type input "40"
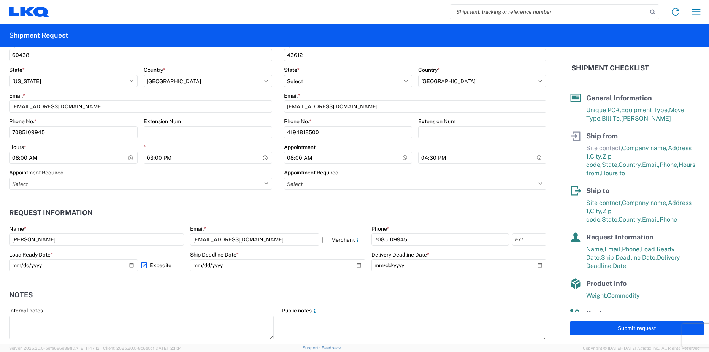
scroll to position [356, 0]
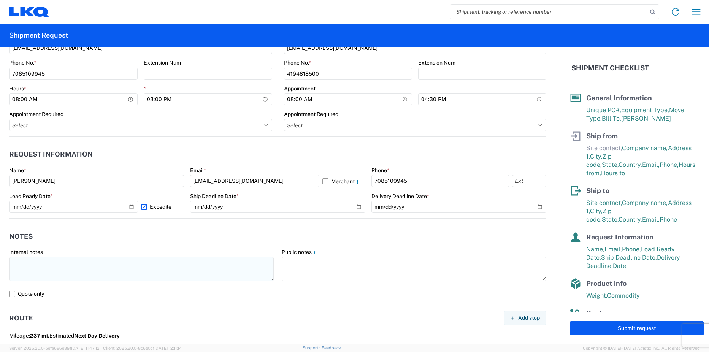
type input "48"
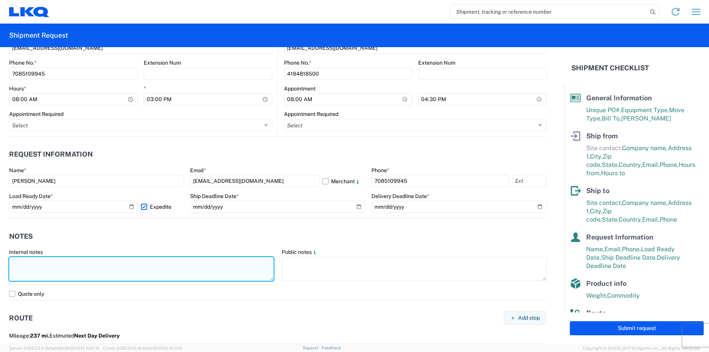
click at [137, 274] on textarea at bounding box center [141, 269] width 265 height 24
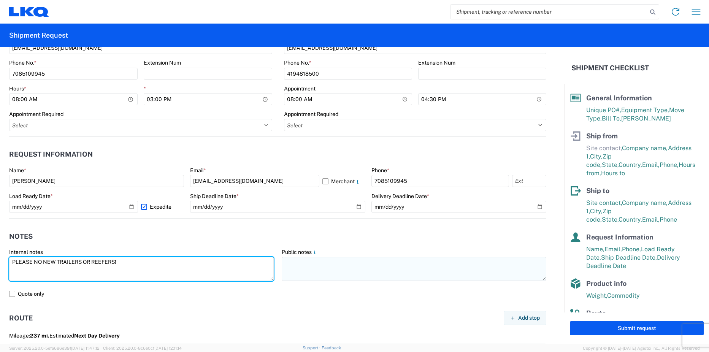
type textarea "PLEASE NO NEW TRAILERS OR REEFERS!"
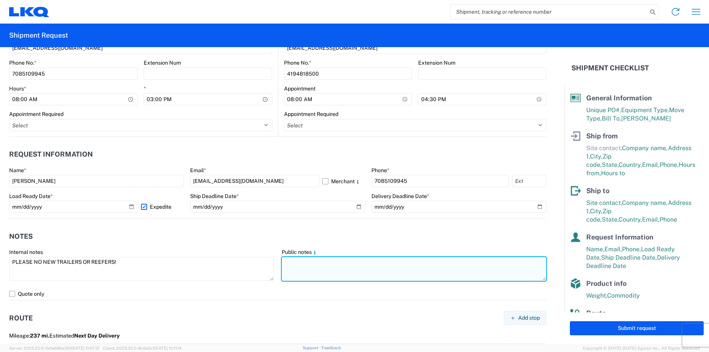
click at [439, 274] on textarea at bounding box center [414, 269] width 265 height 24
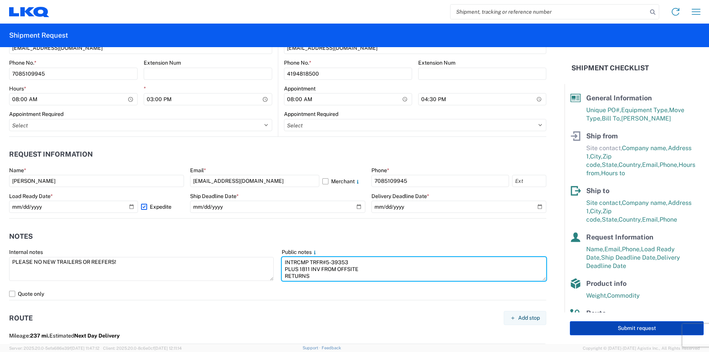
type textarea "INTRCMP TRFR#5-39353 PLUS 1811 INV FROM OFFSITE RETURNS"
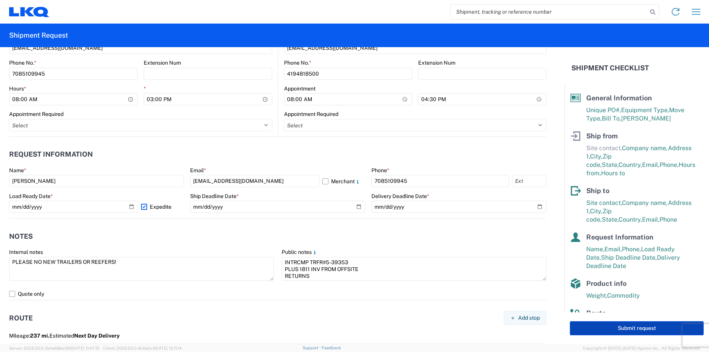
click at [640, 330] on button "Submit request" at bounding box center [637, 328] width 134 height 14
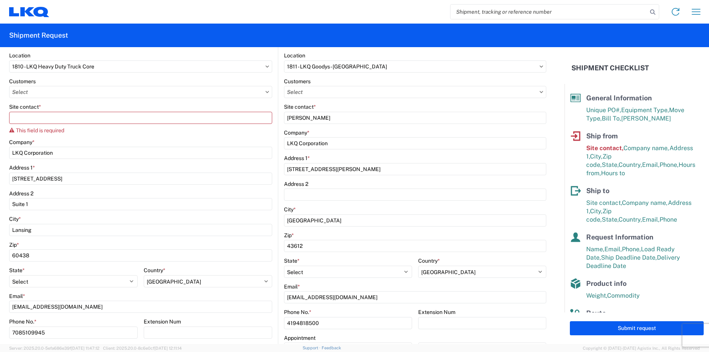
scroll to position [100, 0]
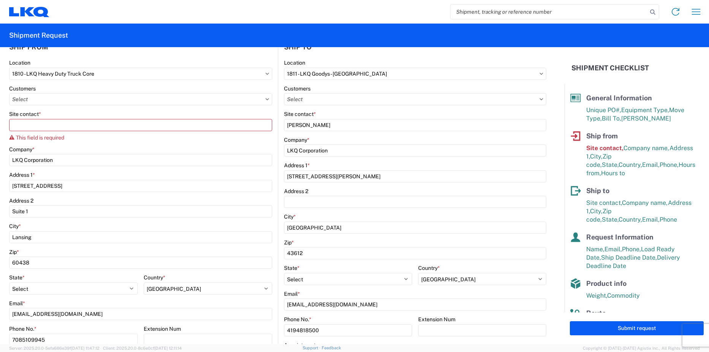
click at [92, 118] on div "Site contact * This field is required" at bounding box center [140, 126] width 263 height 30
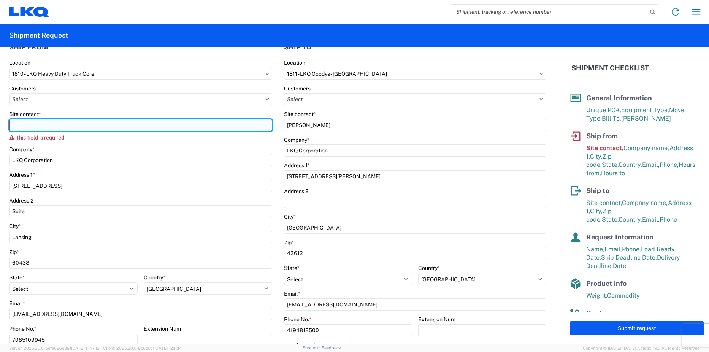
click at [82, 123] on input "Site contact *" at bounding box center [140, 125] width 263 height 12
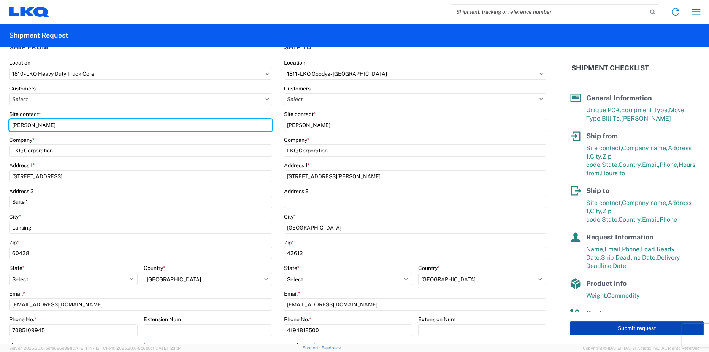
type input "[PERSON_NAME]"
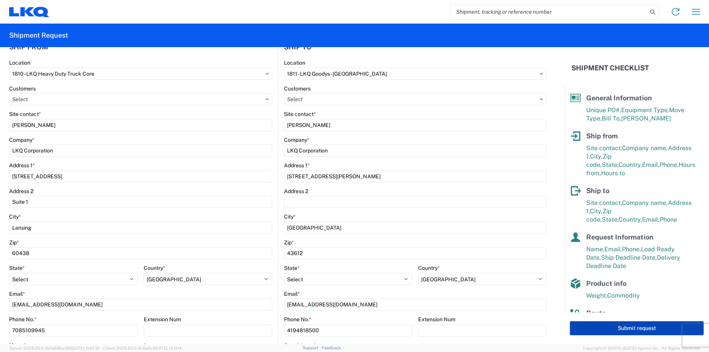
click at [603, 328] on button "Submit request" at bounding box center [637, 328] width 134 height 14
